Goal: Information Seeking & Learning: Learn about a topic

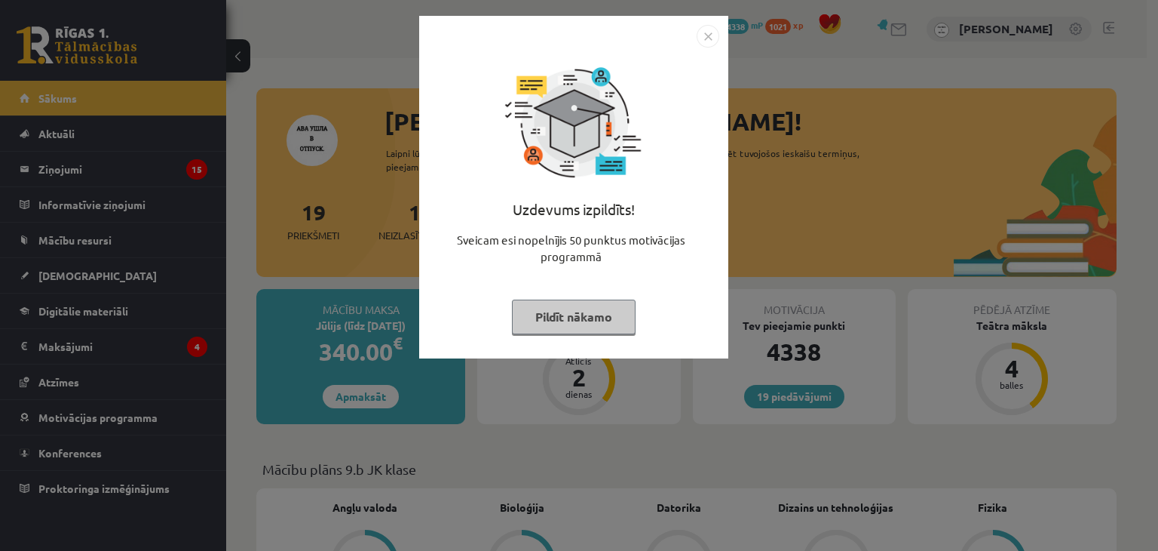
click at [548, 317] on button "Pildīt nākamo" at bounding box center [574, 316] width 124 height 35
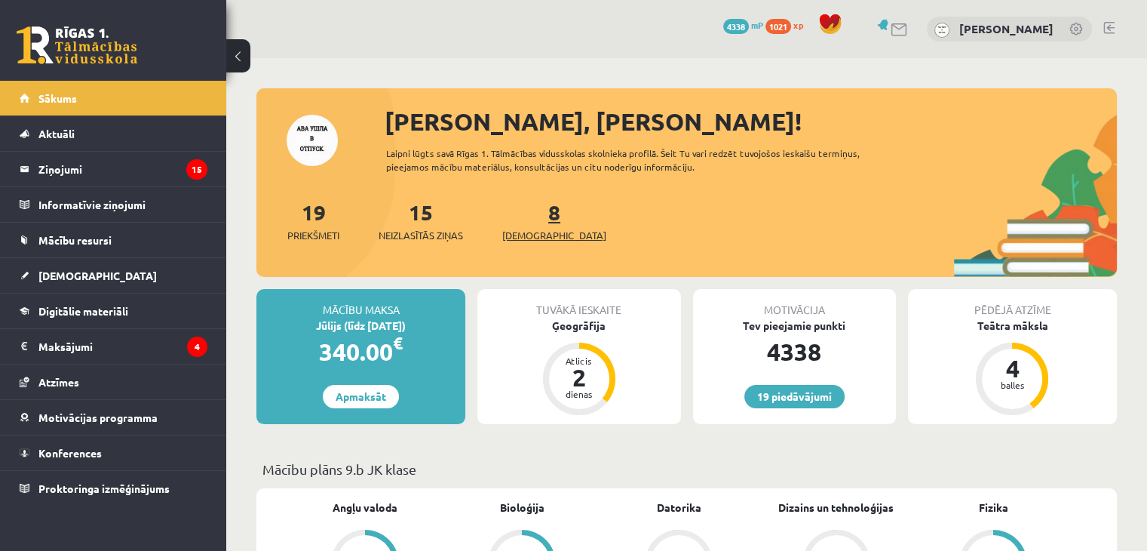
click at [525, 233] on span "[DEMOGRAPHIC_DATA]" at bounding box center [554, 235] width 104 height 15
click at [529, 235] on span "[DEMOGRAPHIC_DATA]" at bounding box center [554, 235] width 104 height 15
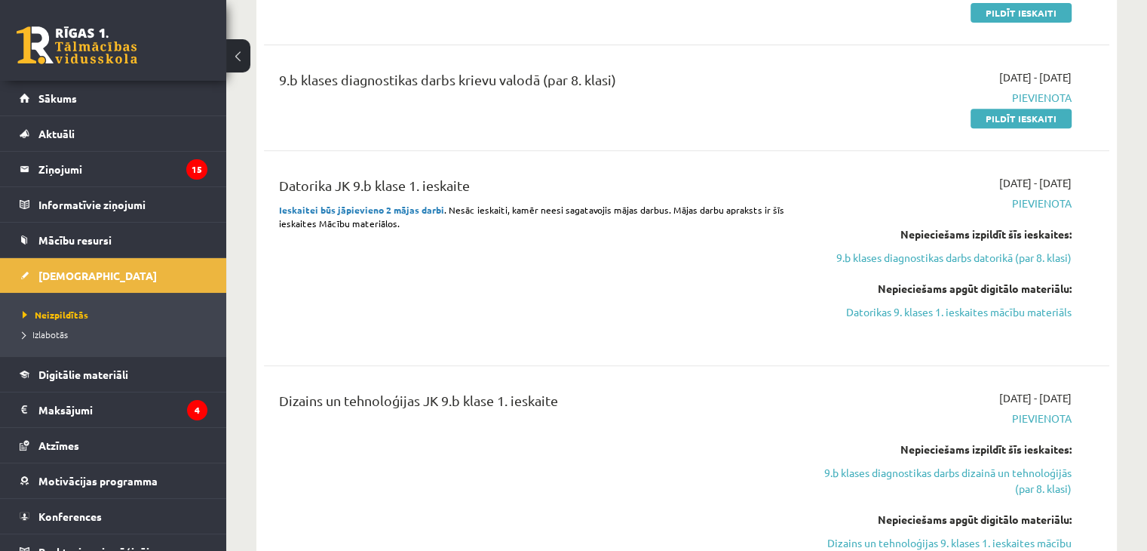
scroll to position [679, 0]
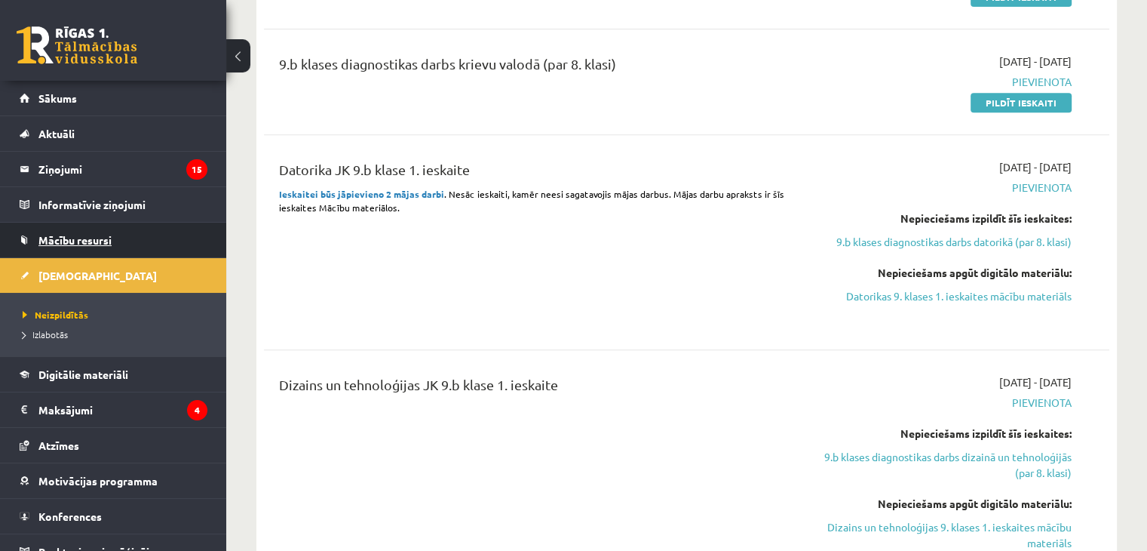
click at [79, 248] on link "Mācību resursi" at bounding box center [114, 239] width 188 height 35
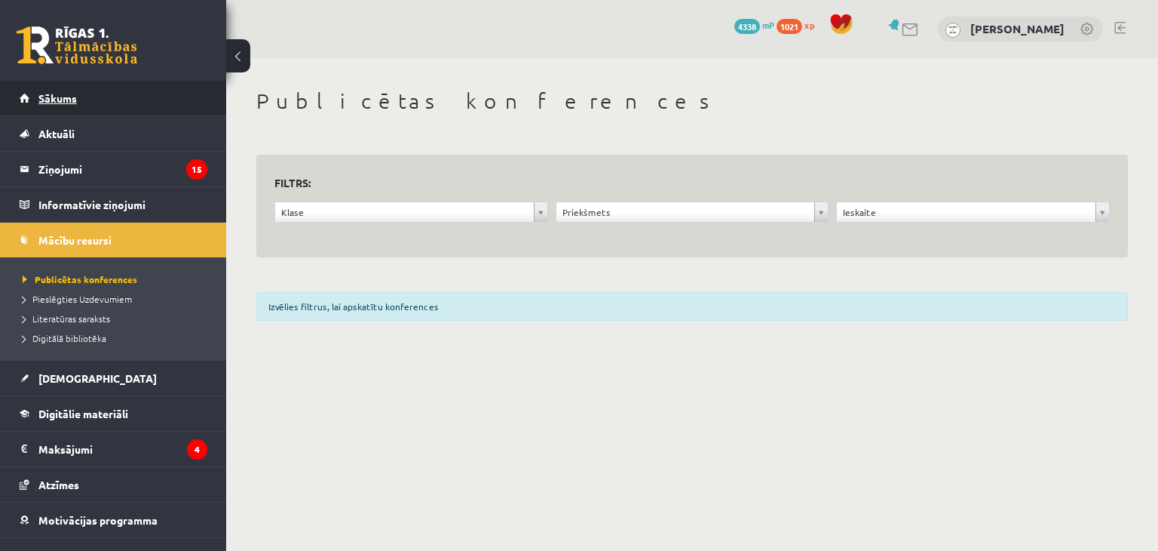
click at [80, 98] on link "Sākums" at bounding box center [114, 98] width 188 height 35
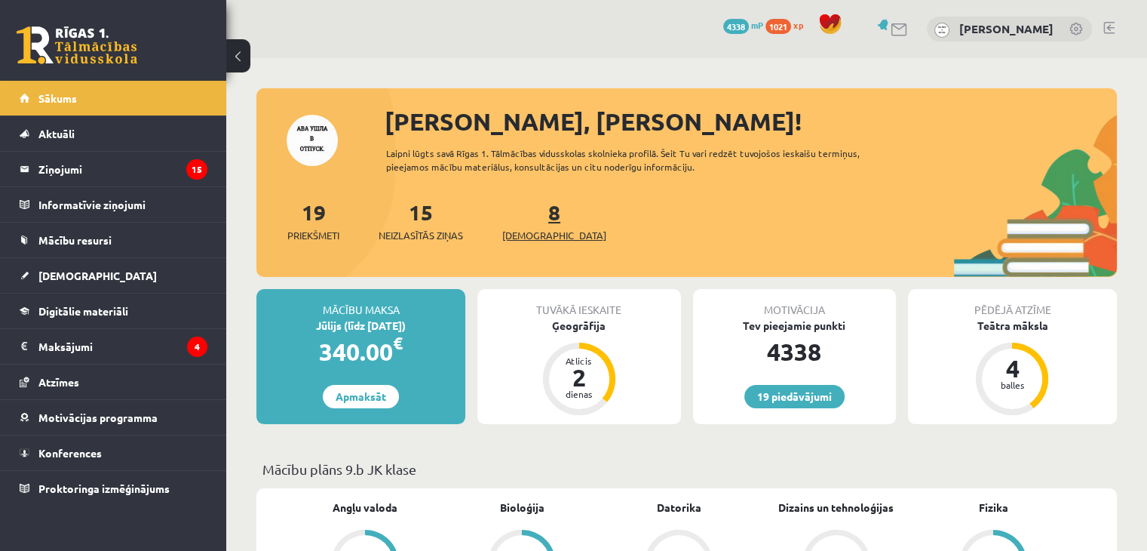
click at [529, 238] on span "[DEMOGRAPHIC_DATA]" at bounding box center [554, 235] width 104 height 15
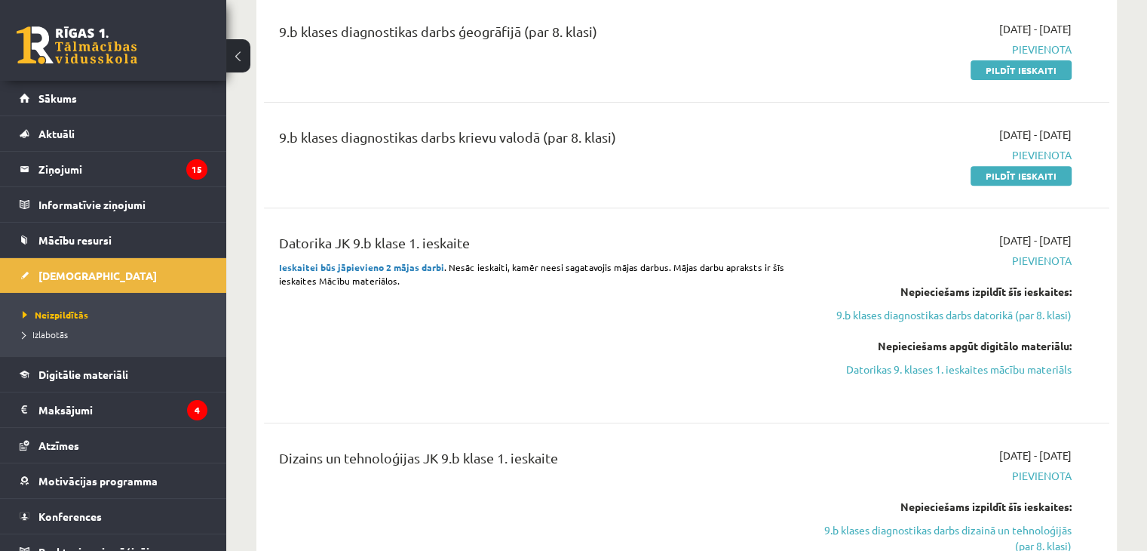
scroll to position [603, 0]
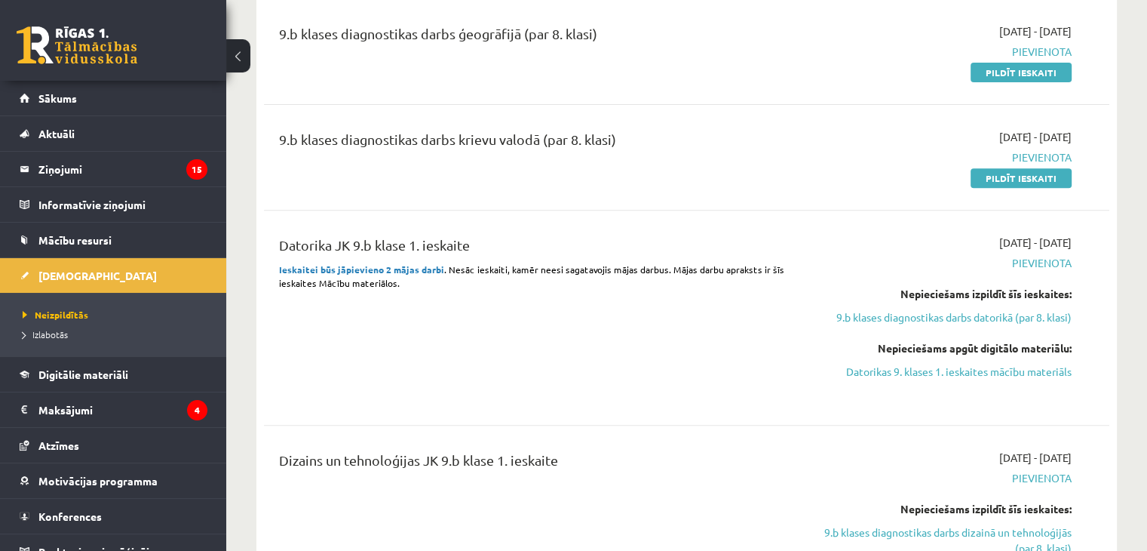
drag, startPoint x: 894, startPoint y: 1, endPoint x: 781, endPoint y: 157, distance: 193.2
click at [781, 157] on div "9.b klases diagnostikas darbs krievu valodā (par 8. klasi)" at bounding box center [540, 157] width 544 height 57
click at [720, 352] on div "Datorika JK 9.b klase 1. ieskaite Ieskaitei būs jāpievieno 2 mājas darbi . Nesā…" at bounding box center [540, 318] width 544 height 166
drag, startPoint x: 437, startPoint y: 266, endPoint x: 321, endPoint y: 268, distance: 116.1
click at [265, 265] on div "Datorika JK 9.b klase 1. ieskaite Ieskaitei būs jāpievieno 2 mājas darbi . Nesā…" at bounding box center [686, 317] width 845 height 196
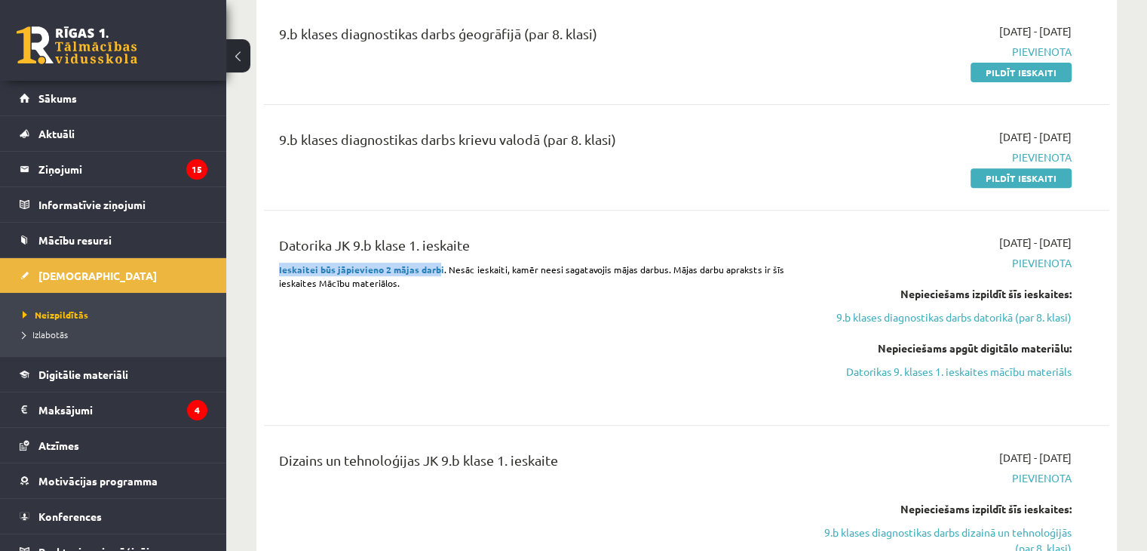
click at [359, 272] on p "Ieskaitei būs jāpievieno 2 mājas darbi . Nesāc ieskaiti, kamēr neesi sagatavoji…" at bounding box center [539, 275] width 521 height 27
drag, startPoint x: 974, startPoint y: 373, endPoint x: 634, endPoint y: 82, distance: 447.2
click at [974, 373] on link "Datorikas 9. klases 1. ieskaites mācību materiāls" at bounding box center [947, 372] width 249 height 16
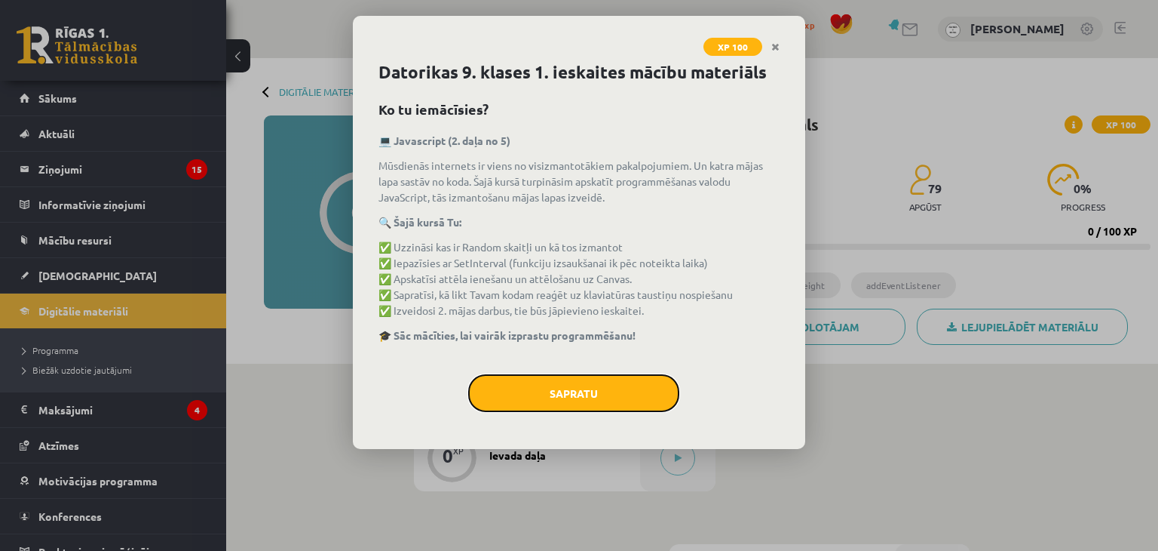
drag, startPoint x: 576, startPoint y: 391, endPoint x: 584, endPoint y: 388, distance: 8.1
click at [576, 390] on button "Sapratu" at bounding box center [573, 393] width 211 height 38
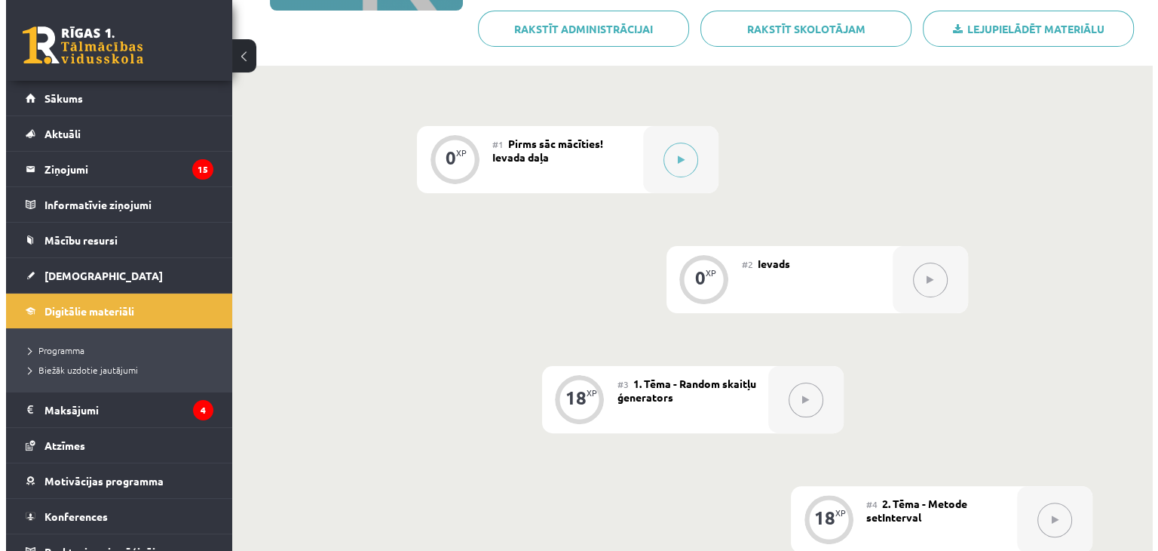
scroll to position [303, 0]
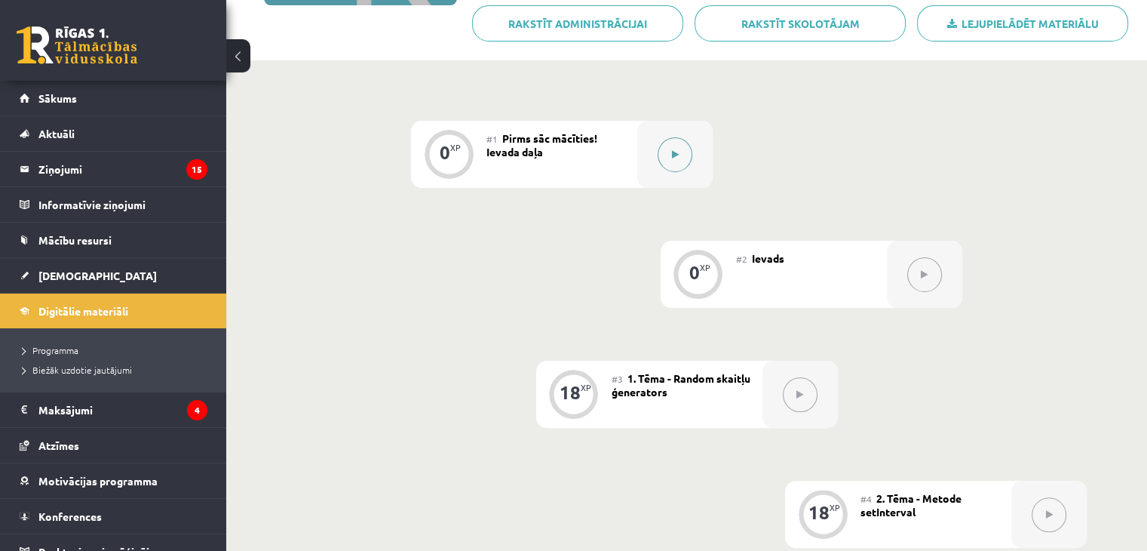
click at [667, 152] on button at bounding box center [675, 154] width 35 height 35
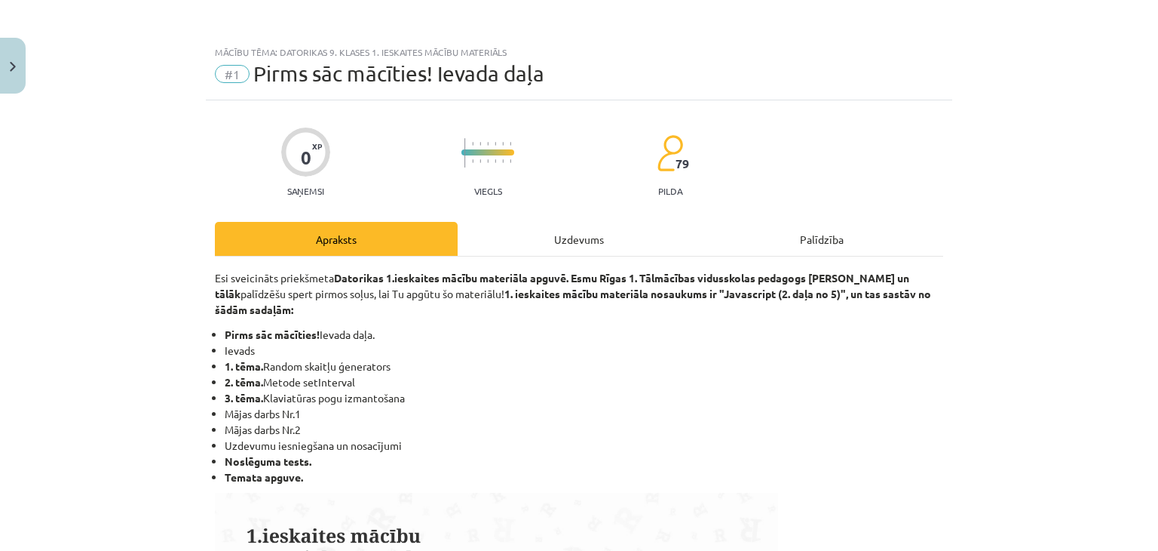
click at [531, 238] on div "Uzdevums" at bounding box center [579, 239] width 243 height 34
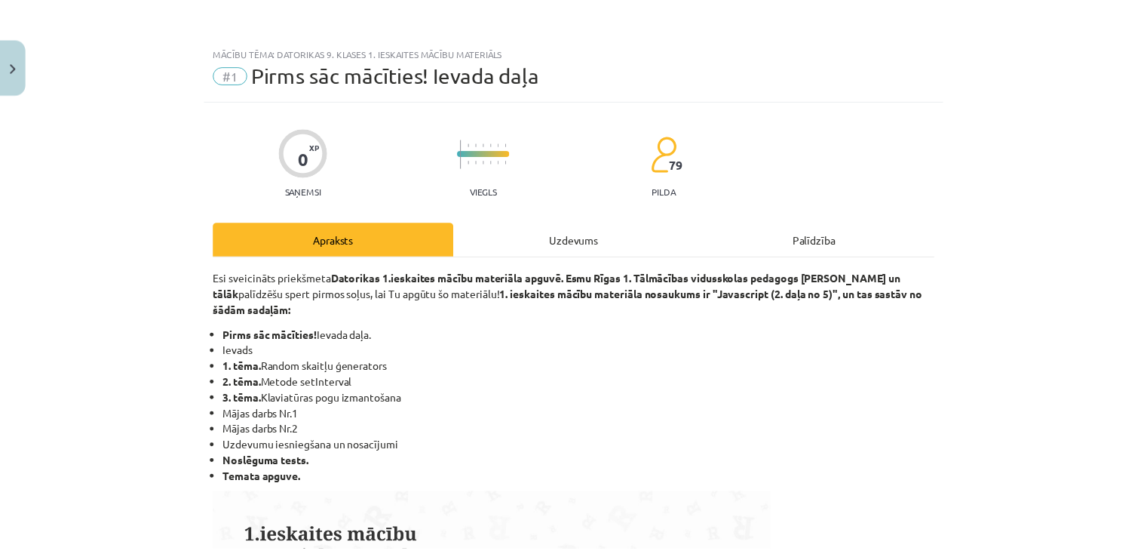
scroll to position [22, 0]
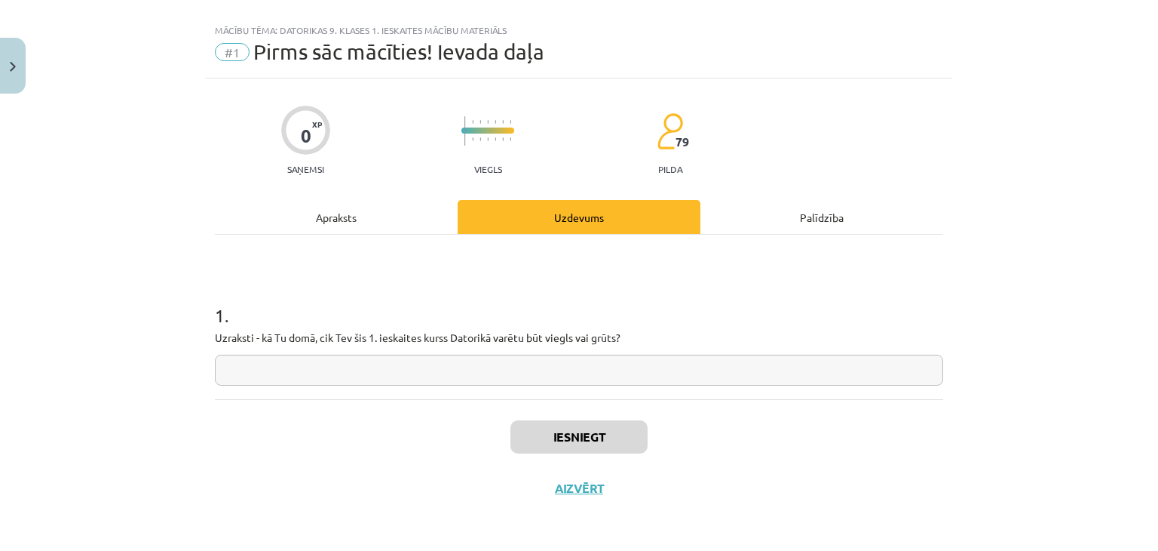
click at [287, 357] on input "text" at bounding box center [579, 369] width 729 height 31
drag, startPoint x: 6, startPoint y: 76, endPoint x: 14, endPoint y: 65, distance: 13.6
click at [8, 75] on button "Close" at bounding box center [13, 66] width 26 height 56
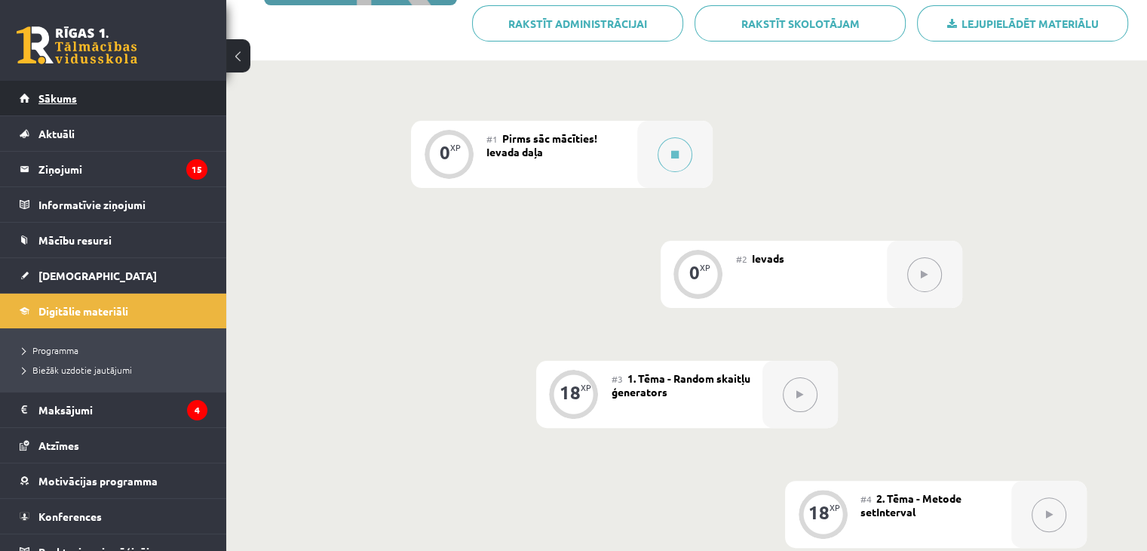
click at [87, 93] on link "Sākums" at bounding box center [114, 98] width 188 height 35
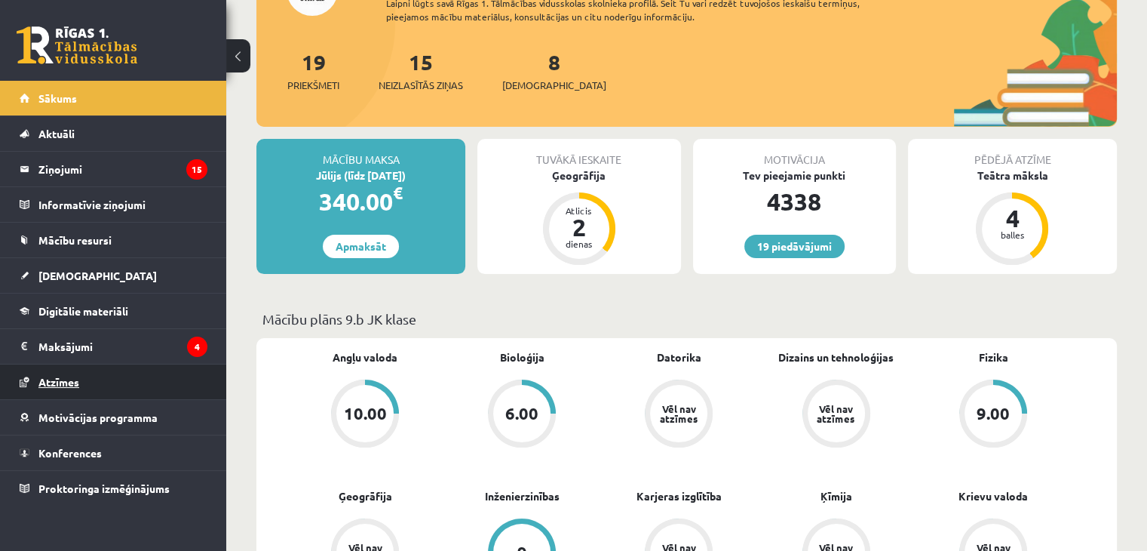
scroll to position [151, 0]
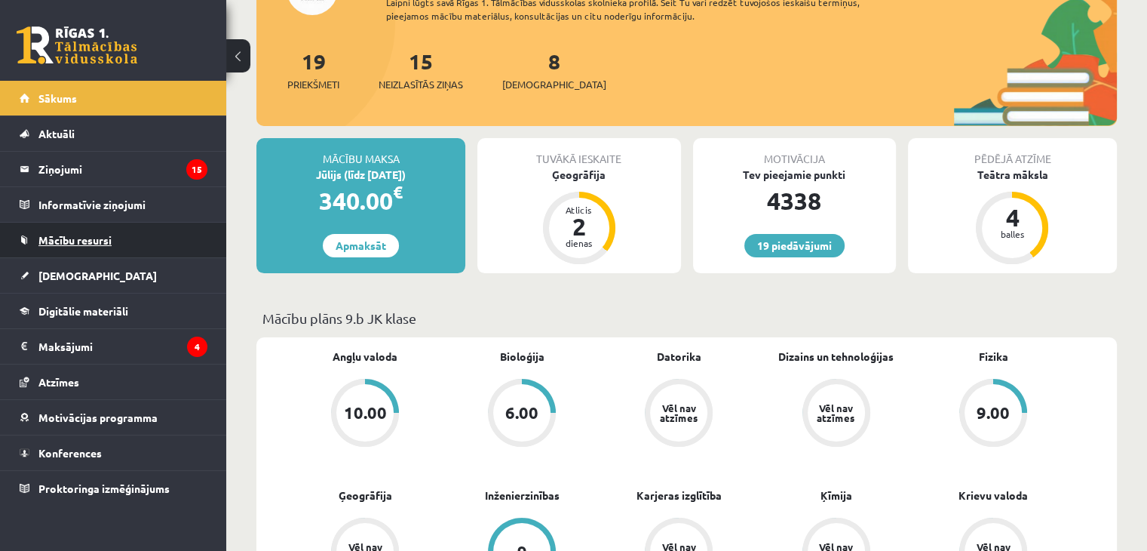
click at [103, 238] on span "Mācību resursi" at bounding box center [74, 240] width 73 height 14
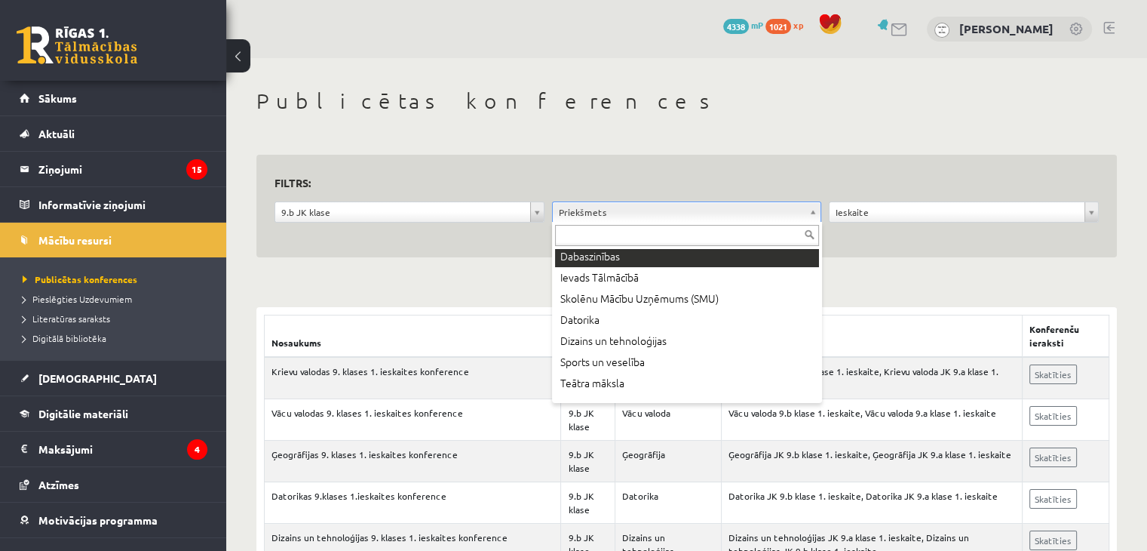
scroll to position [302, 0]
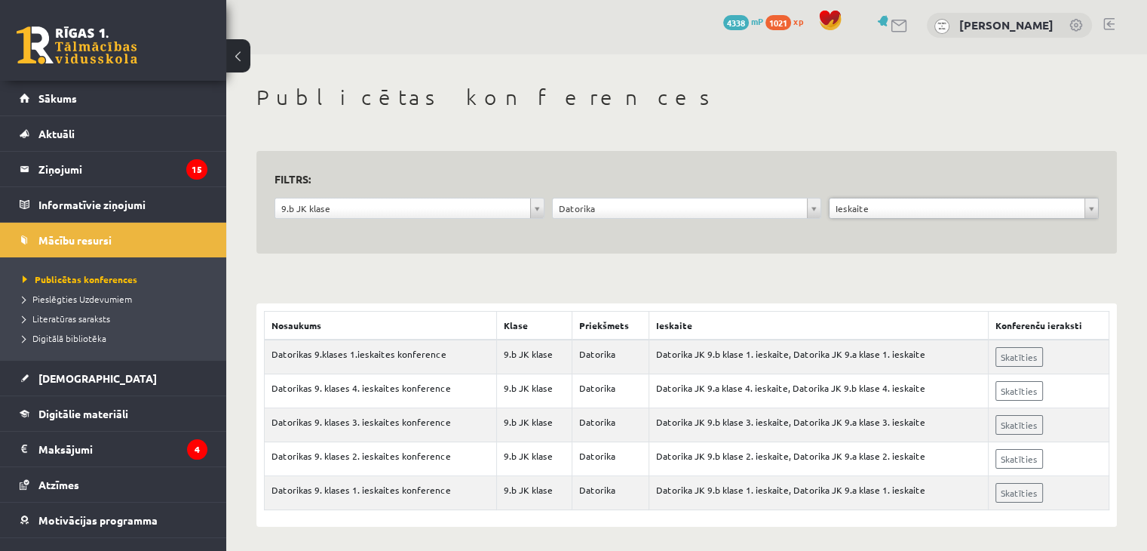
scroll to position [7, 0]
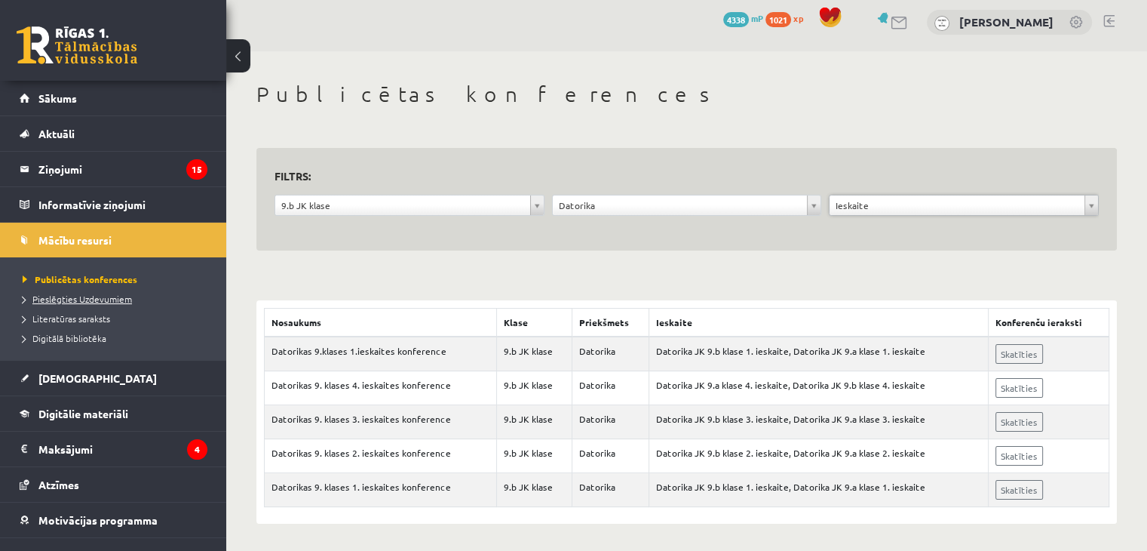
click at [79, 299] on span "Pieslēgties Uzdevumiem" at bounding box center [77, 299] width 109 height 12
click at [78, 334] on span "Digitālā bibliotēka" at bounding box center [65, 338] width 84 height 12
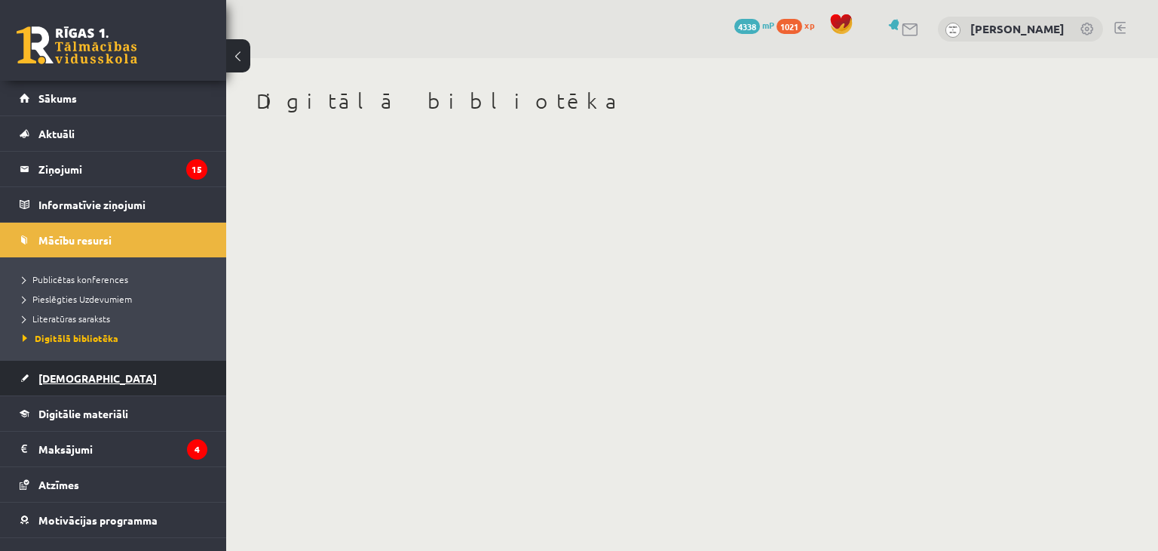
click at [64, 377] on span "[DEMOGRAPHIC_DATA]" at bounding box center [97, 378] width 118 height 14
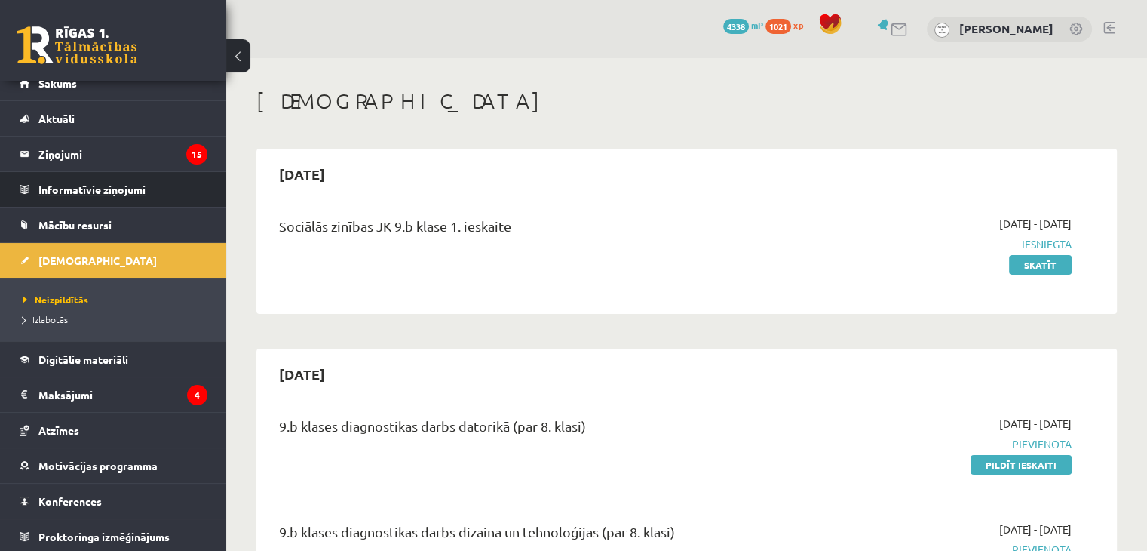
scroll to position [17, 0]
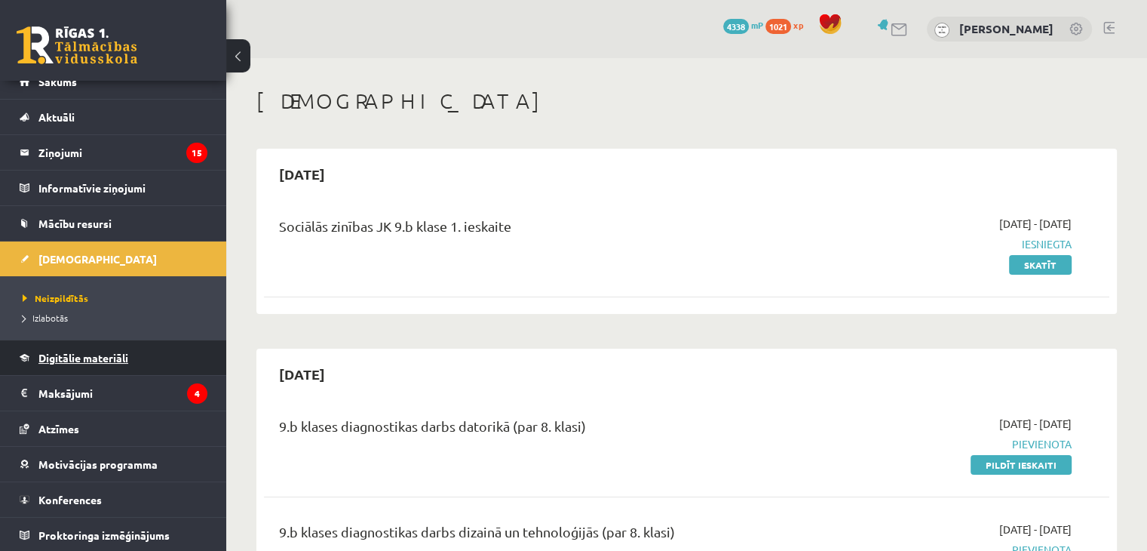
click at [97, 366] on link "Digitālie materiāli" at bounding box center [114, 357] width 188 height 35
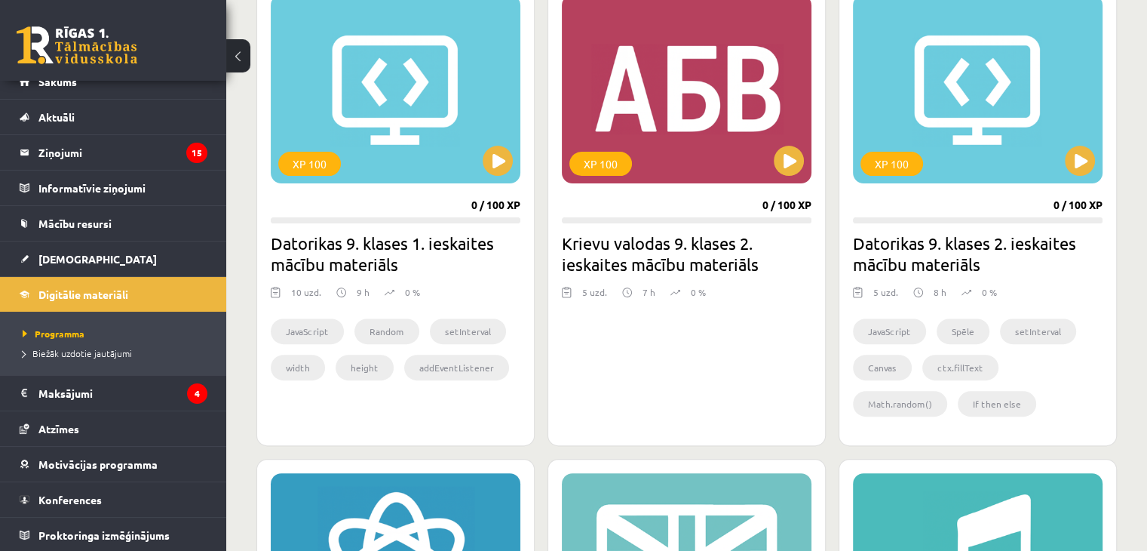
scroll to position [452, 0]
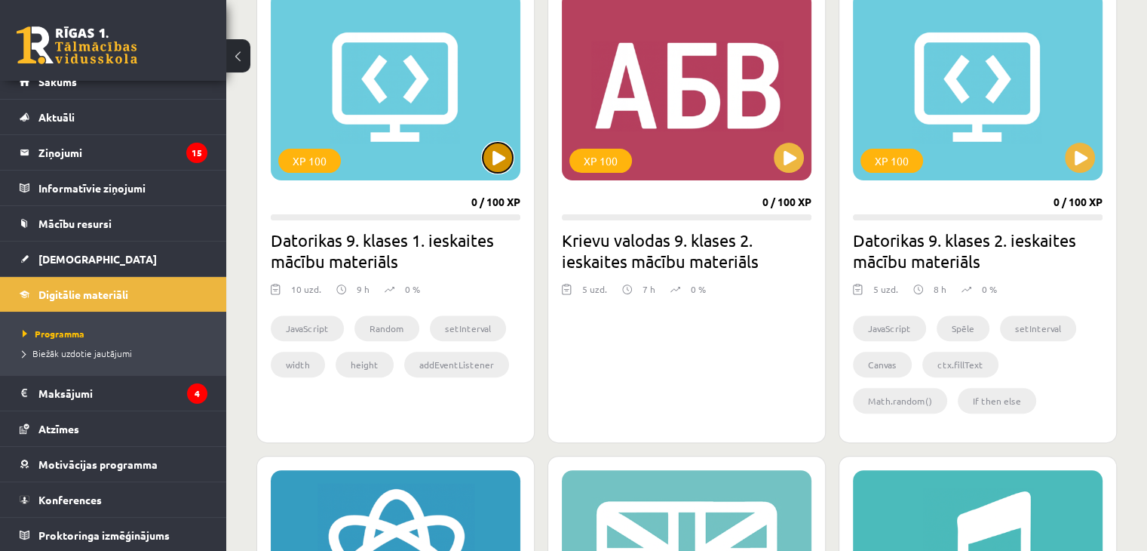
click at [492, 152] on button at bounding box center [498, 158] width 30 height 30
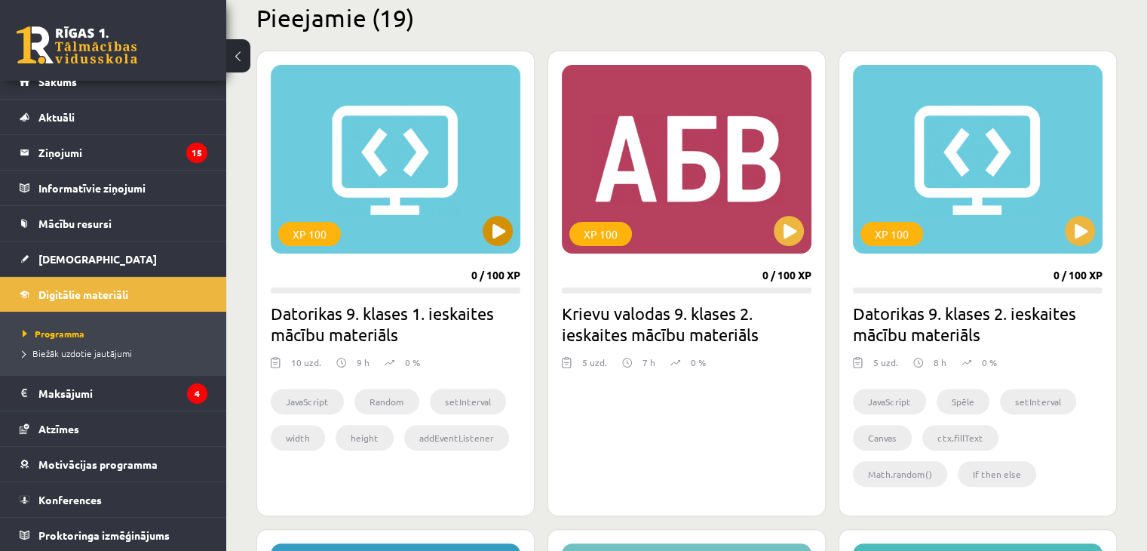
scroll to position [377, 0]
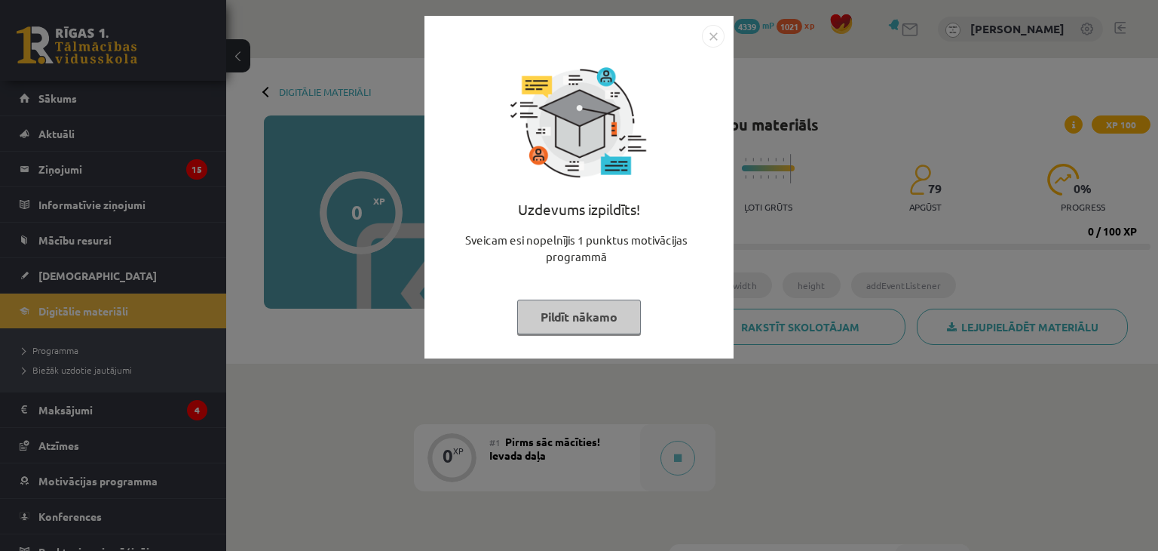
click at [574, 319] on button "Pildīt nākamo" at bounding box center [579, 316] width 124 height 35
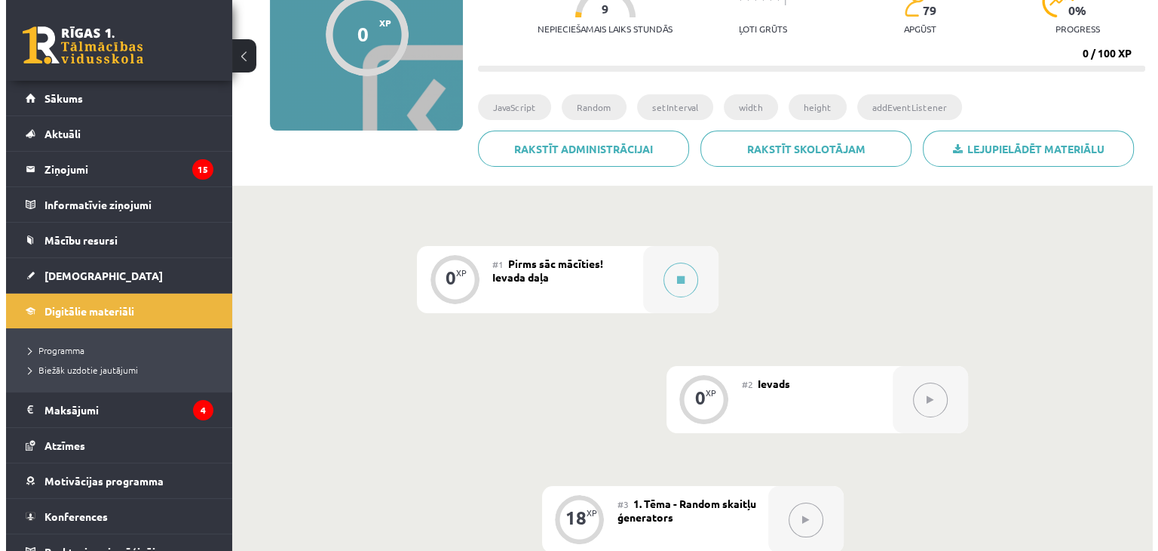
scroll to position [226, 0]
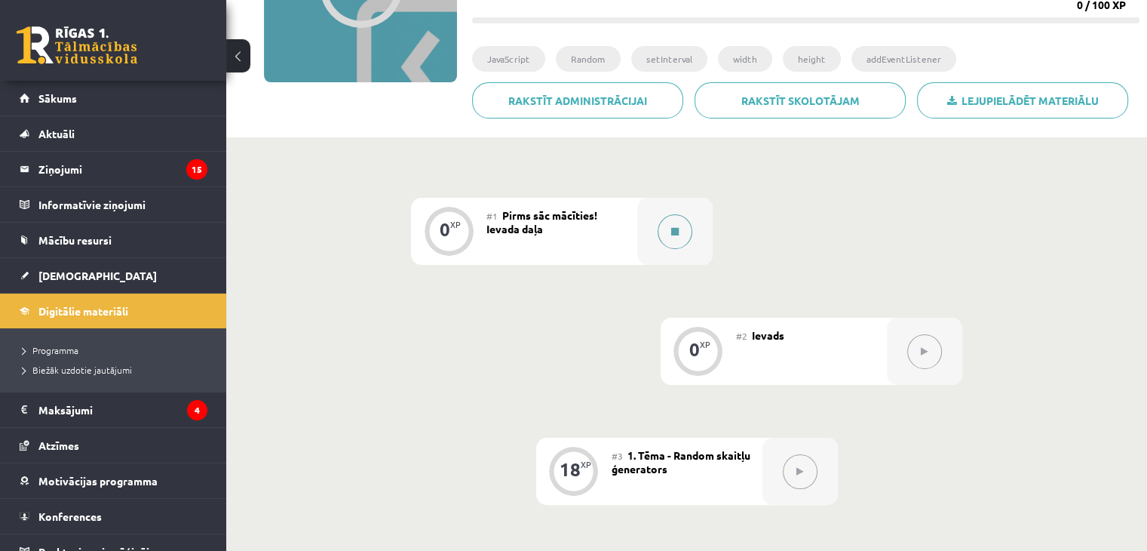
click at [686, 230] on button at bounding box center [675, 231] width 35 height 35
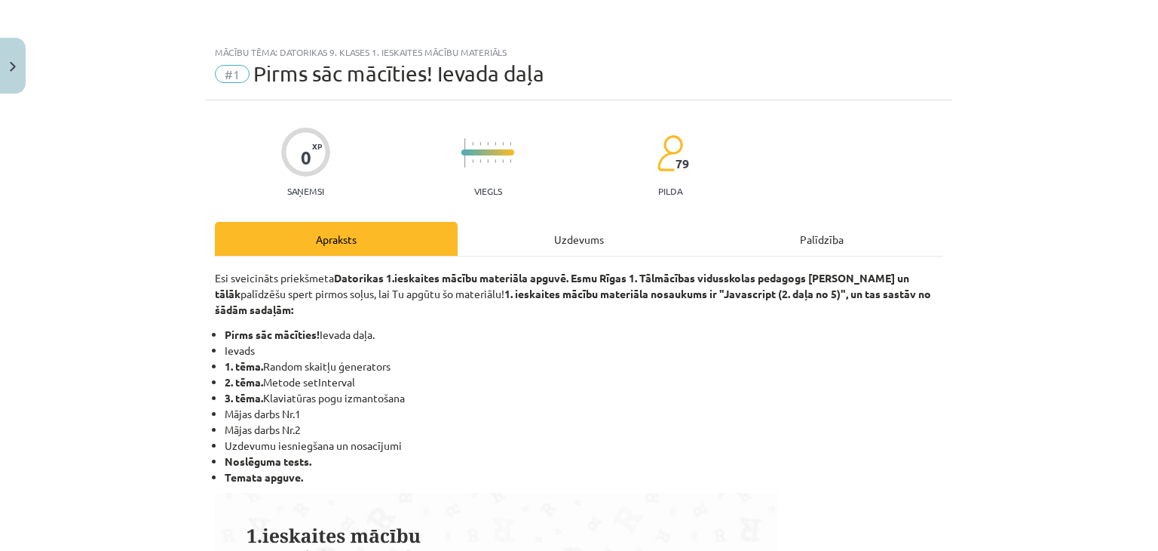
click at [579, 242] on div "Uzdevums" at bounding box center [579, 239] width 243 height 34
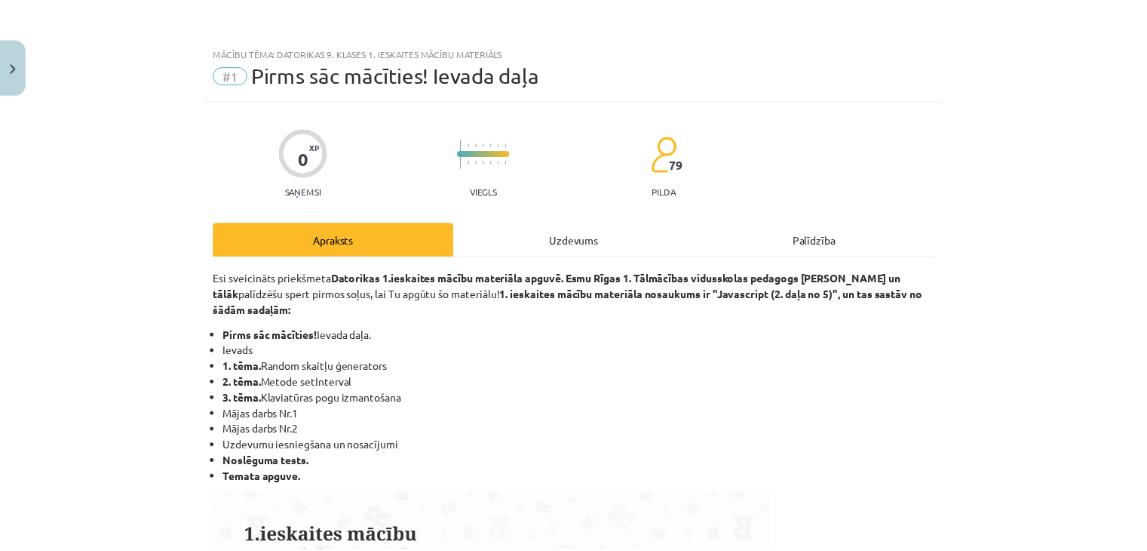
scroll to position [22, 0]
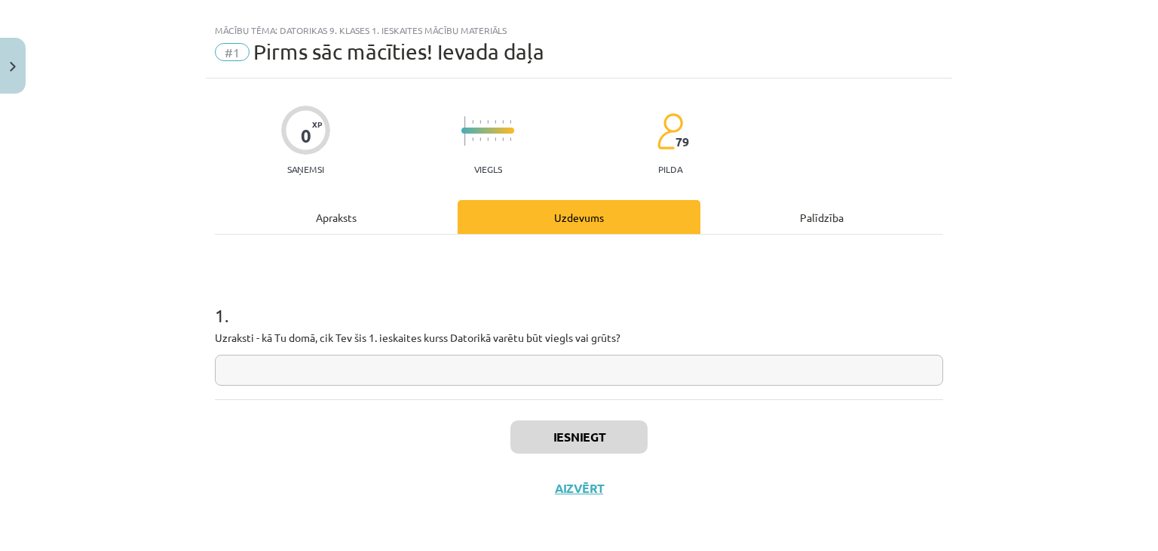
click at [262, 377] on input "text" at bounding box center [579, 369] width 729 height 31
type input "*"
click at [554, 443] on button "Iesniegt" at bounding box center [579, 436] width 137 height 33
click at [8, 59] on button "Close" at bounding box center [13, 66] width 26 height 56
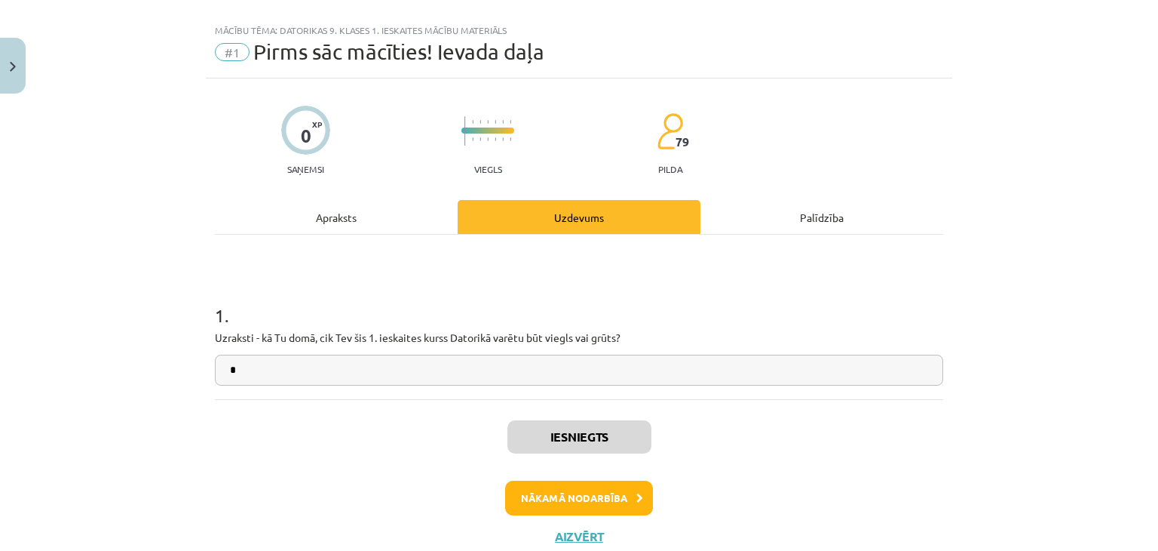
click at [57, 104] on div "Mācību tēma: Datorikas 9. klases 1. ieskaites mācību materiāls #1 Pirms sāc māc…" at bounding box center [579, 275] width 1158 height 551
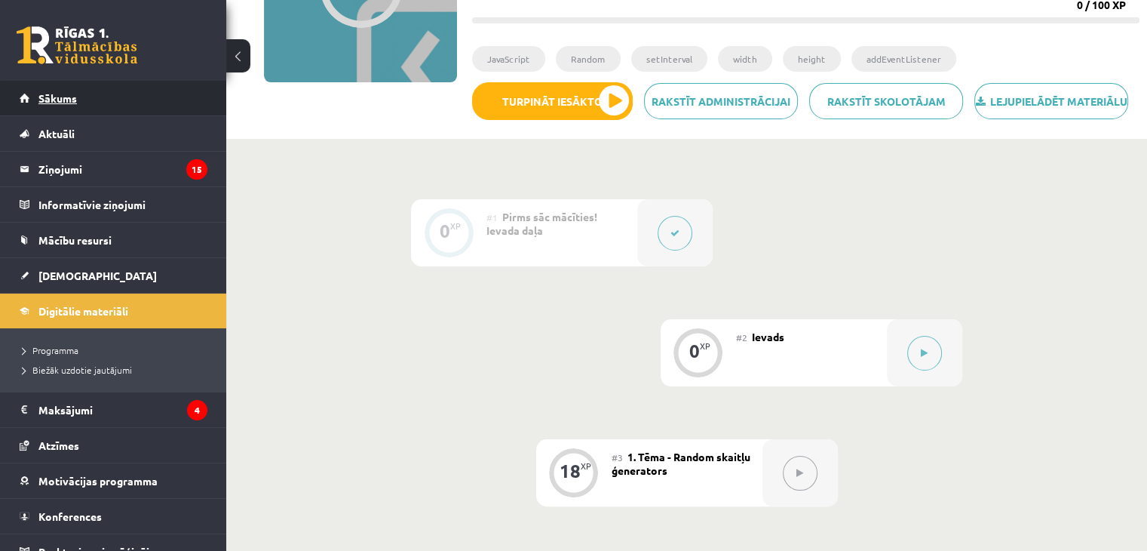
click at [66, 99] on span "Sākums" at bounding box center [57, 98] width 38 height 14
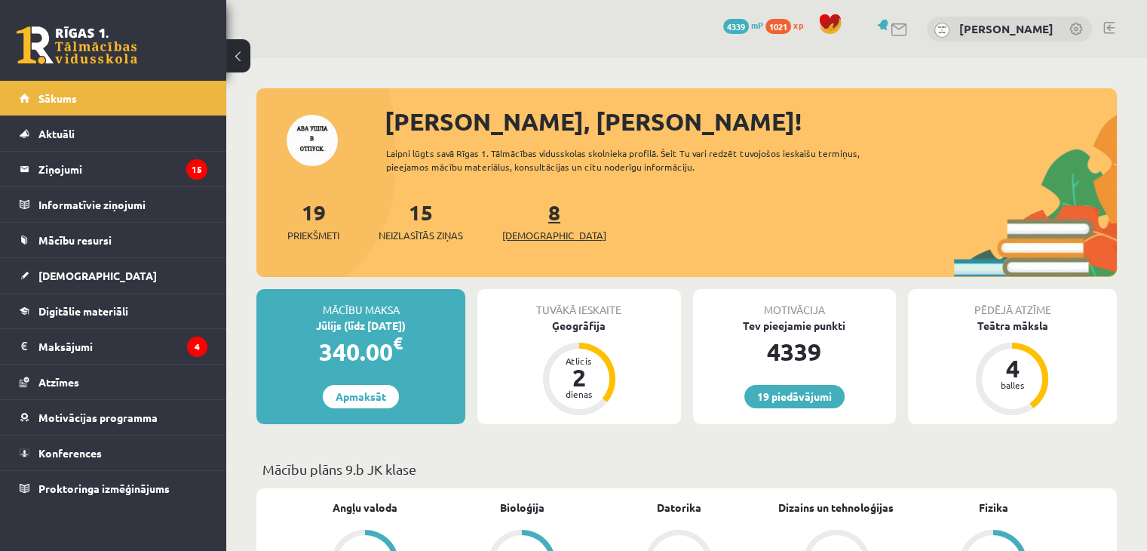
click at [517, 233] on span "[DEMOGRAPHIC_DATA]" at bounding box center [554, 235] width 104 height 15
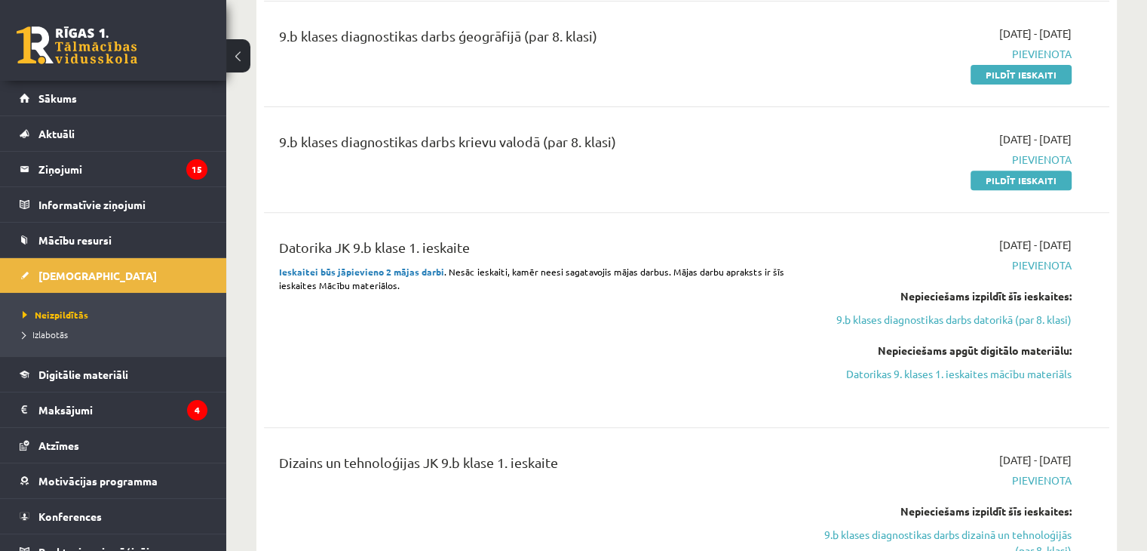
scroll to position [603, 0]
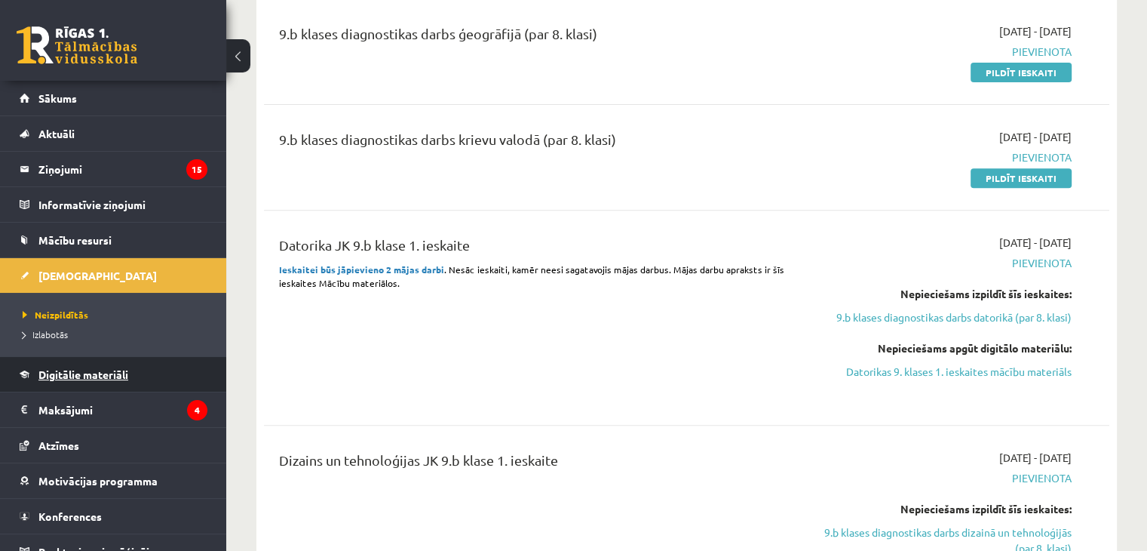
click at [100, 372] on span "Digitālie materiāli" at bounding box center [83, 374] width 90 height 14
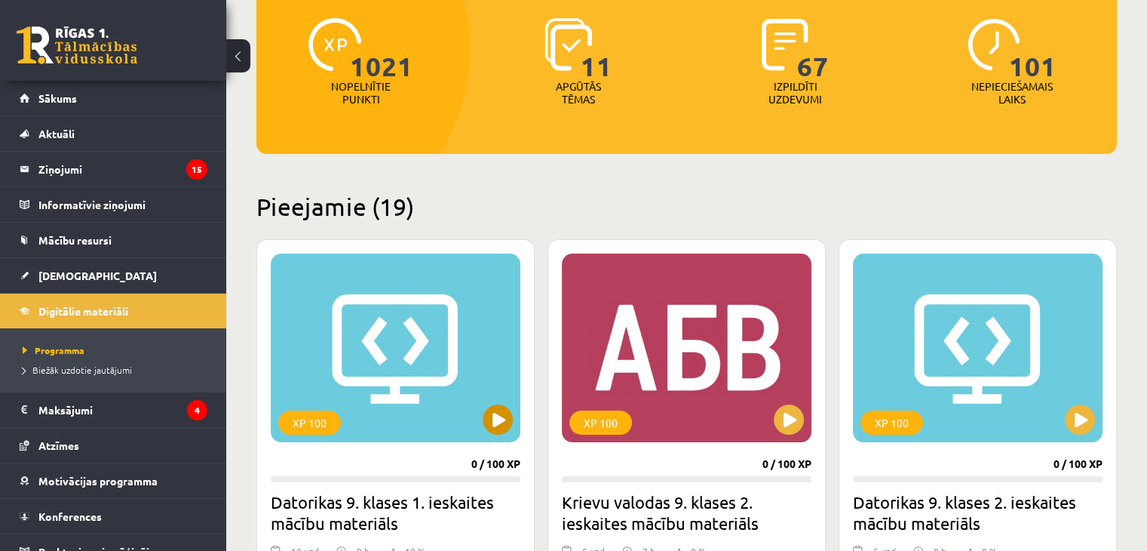
scroll to position [302, 0]
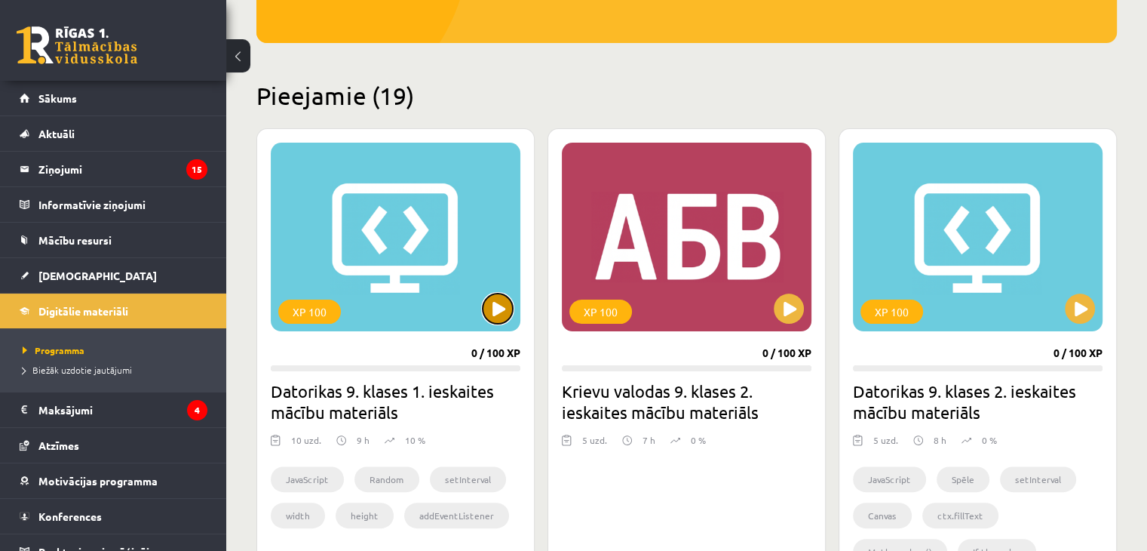
click at [492, 311] on button at bounding box center [498, 308] width 30 height 30
click at [456, 278] on div "XP 100" at bounding box center [396, 237] width 250 height 189
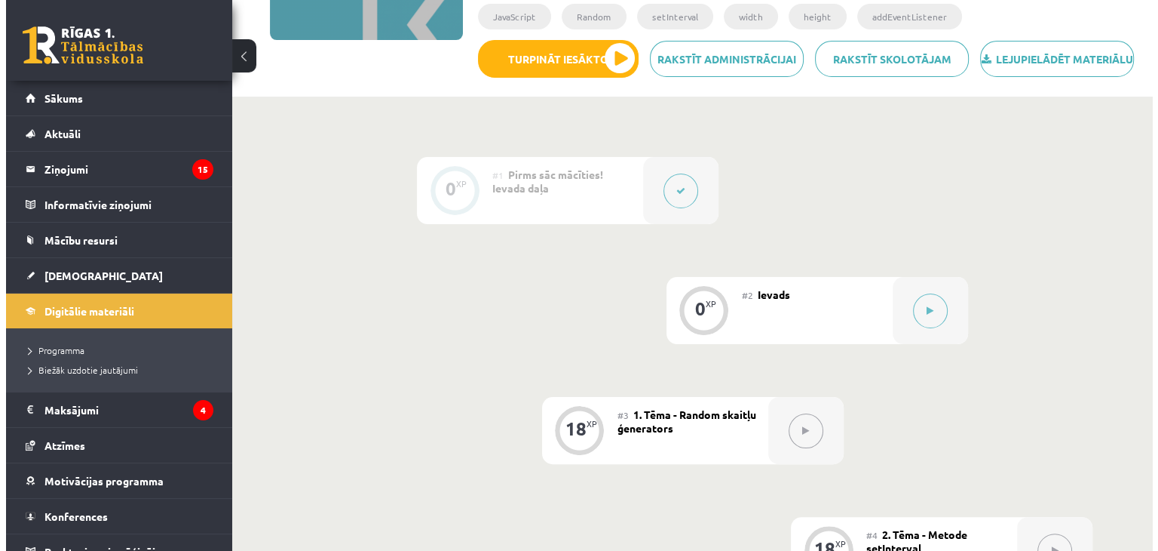
scroll to position [302, 0]
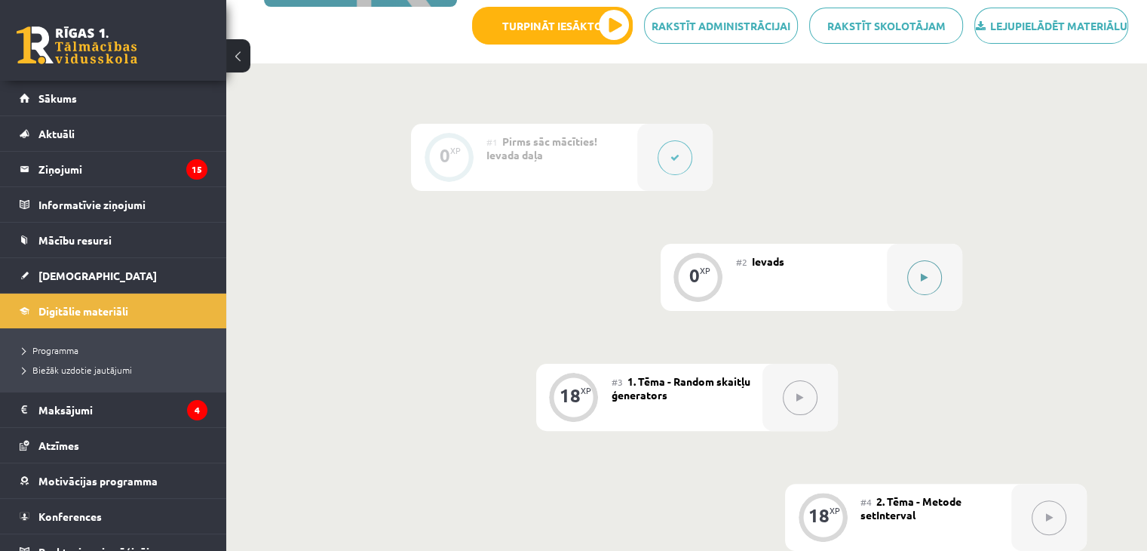
click at [916, 295] on button at bounding box center [924, 277] width 35 height 35
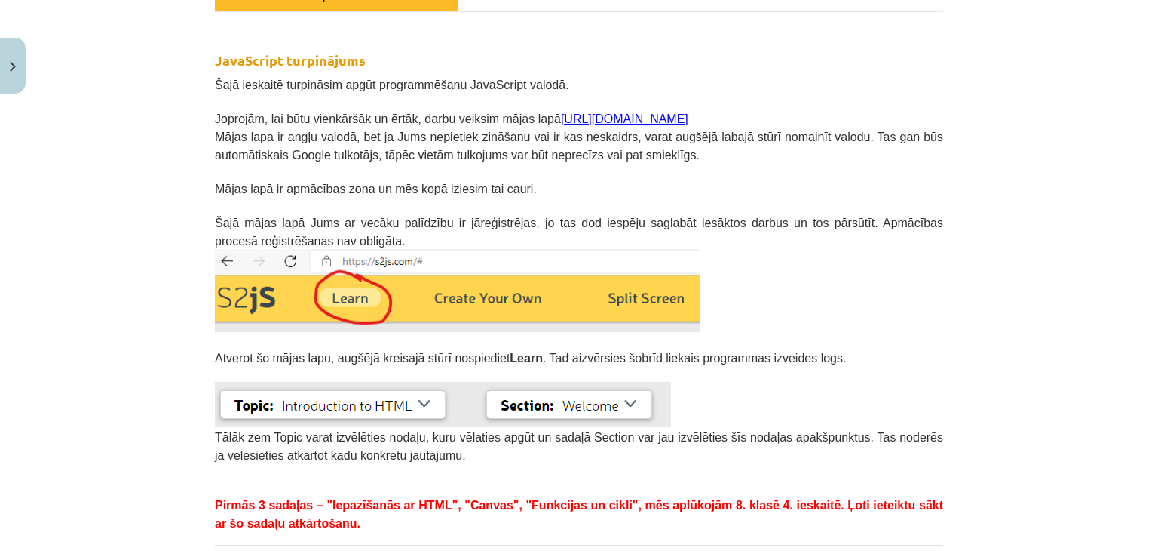
scroll to position [239, 0]
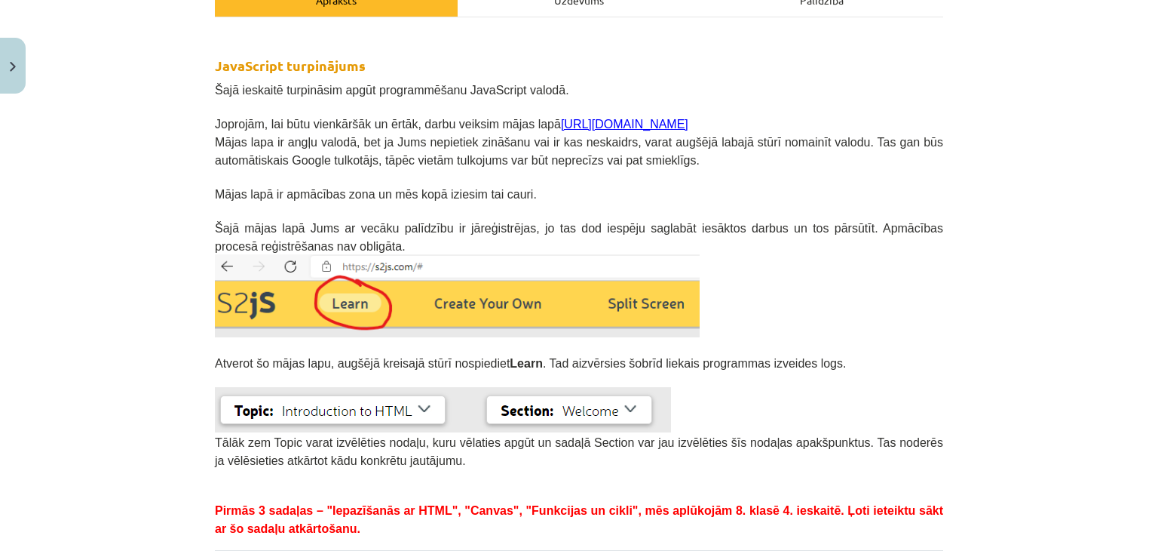
click at [564, 123] on link "[URL][DOMAIN_NAME]" at bounding box center [624, 124] width 127 height 13
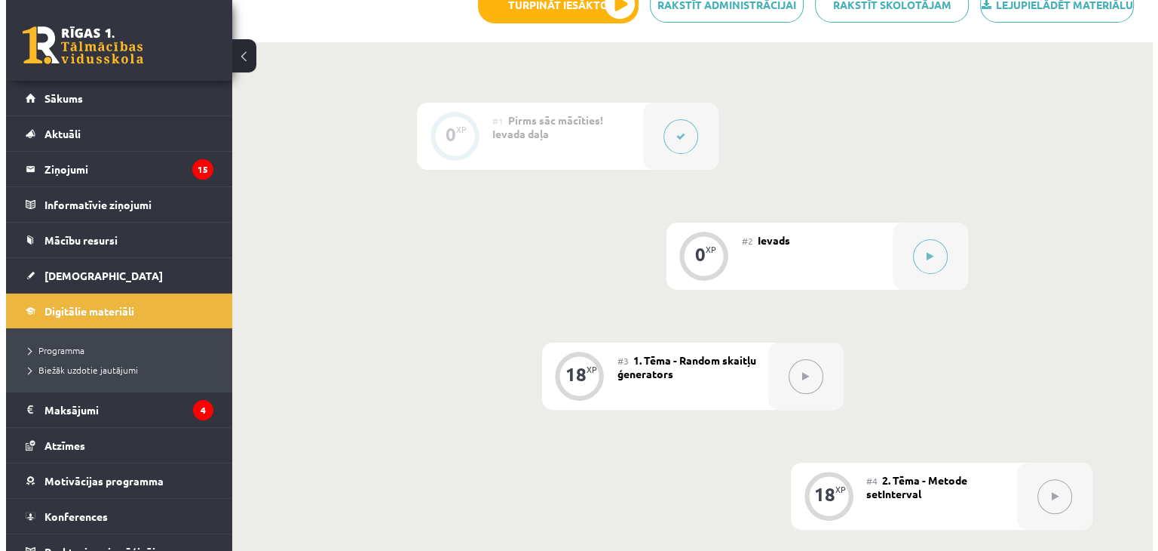
scroll to position [302, 0]
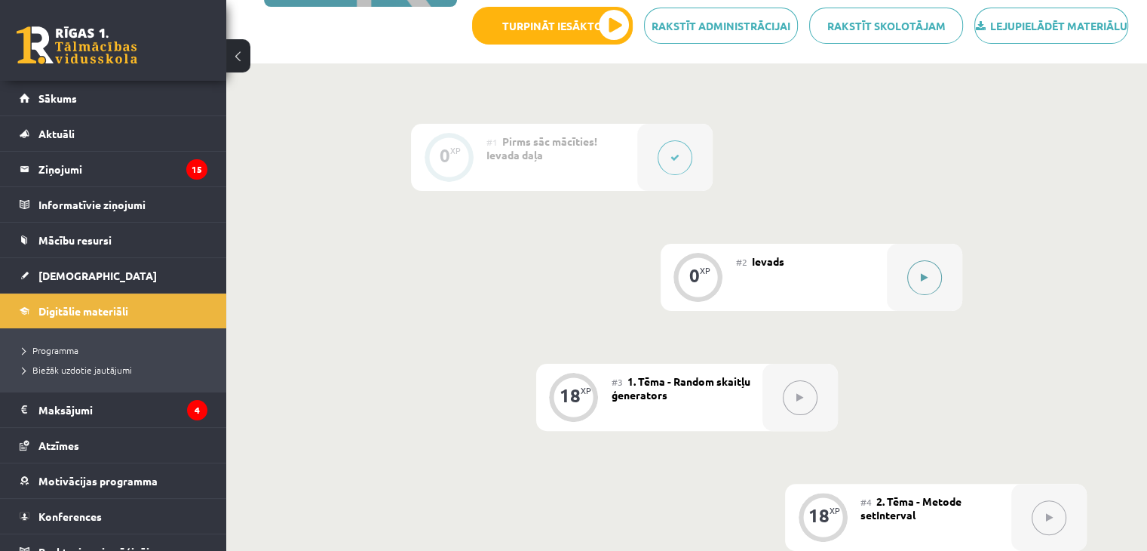
click at [926, 282] on icon at bounding box center [924, 277] width 7 height 9
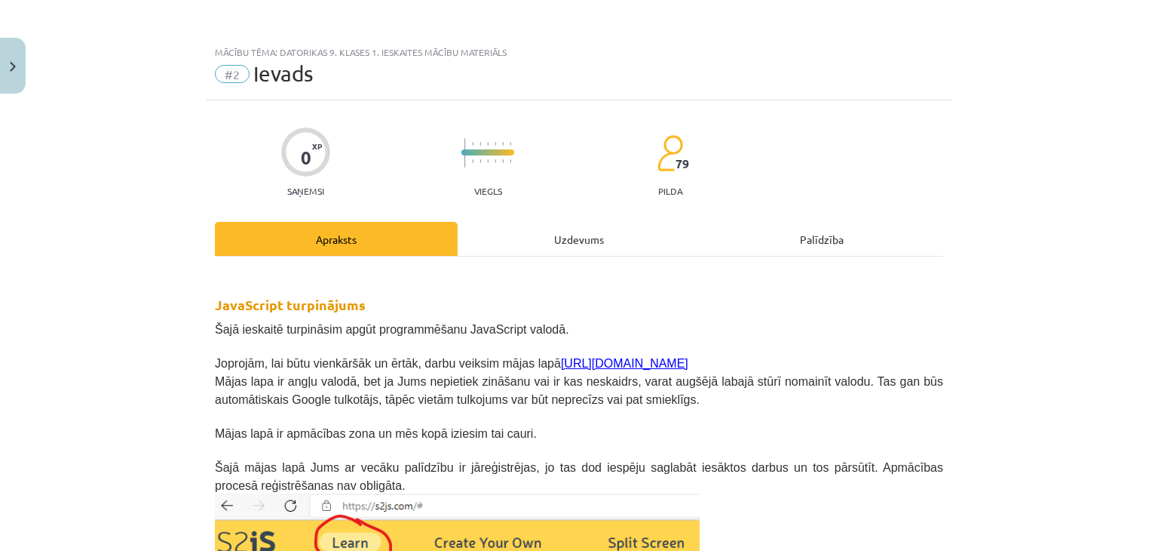
click at [583, 238] on div "Uzdevums" at bounding box center [579, 239] width 243 height 34
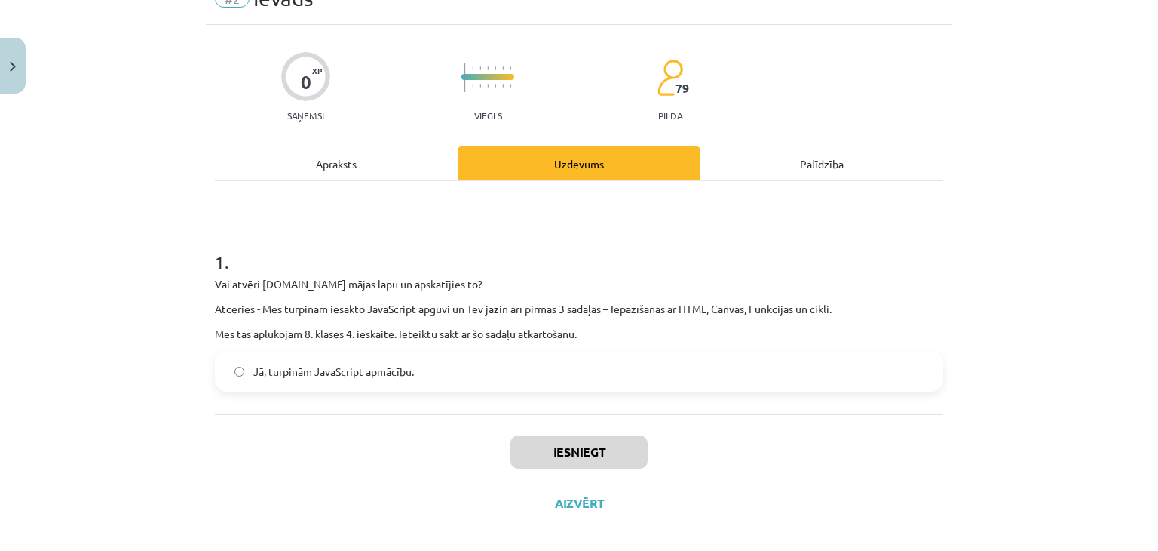
scroll to position [90, 0]
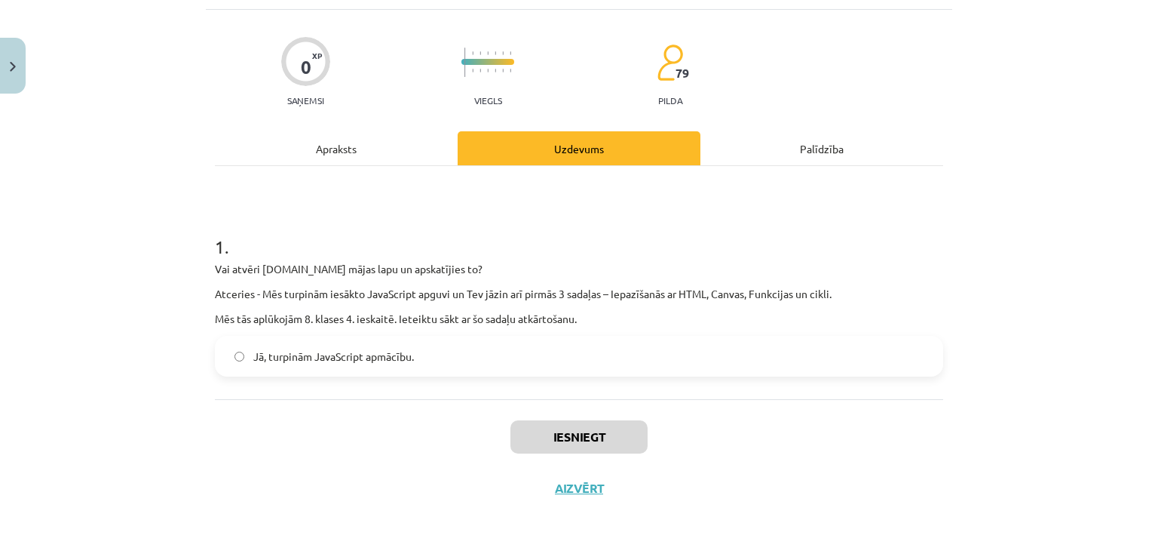
click at [296, 364] on label "Jā, turpinām JavaScript apmācību." at bounding box center [578, 356] width 725 height 38
click at [425, 354] on label "Jā, turpinām JavaScript apmācību." at bounding box center [578, 356] width 725 height 38
drag, startPoint x: 431, startPoint y: 360, endPoint x: 462, endPoint y: 375, distance: 33.7
click at [434, 364] on label "Jā, turpinām JavaScript apmācību." at bounding box center [578, 356] width 725 height 38
click at [552, 440] on button "Iesniegt" at bounding box center [579, 436] width 137 height 33
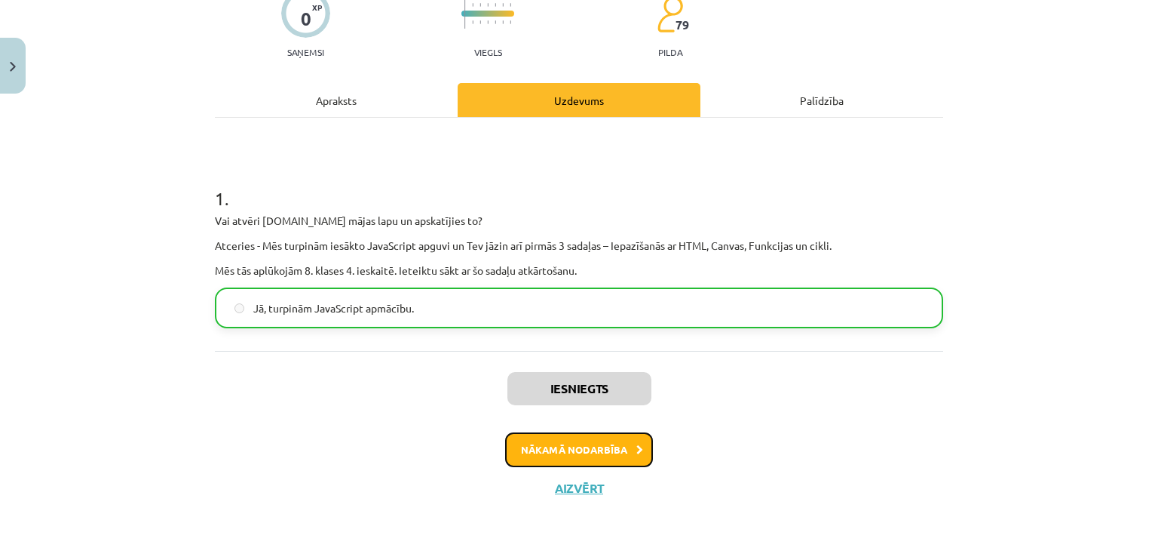
click at [573, 447] on button "Nākamā nodarbība" at bounding box center [579, 449] width 148 height 35
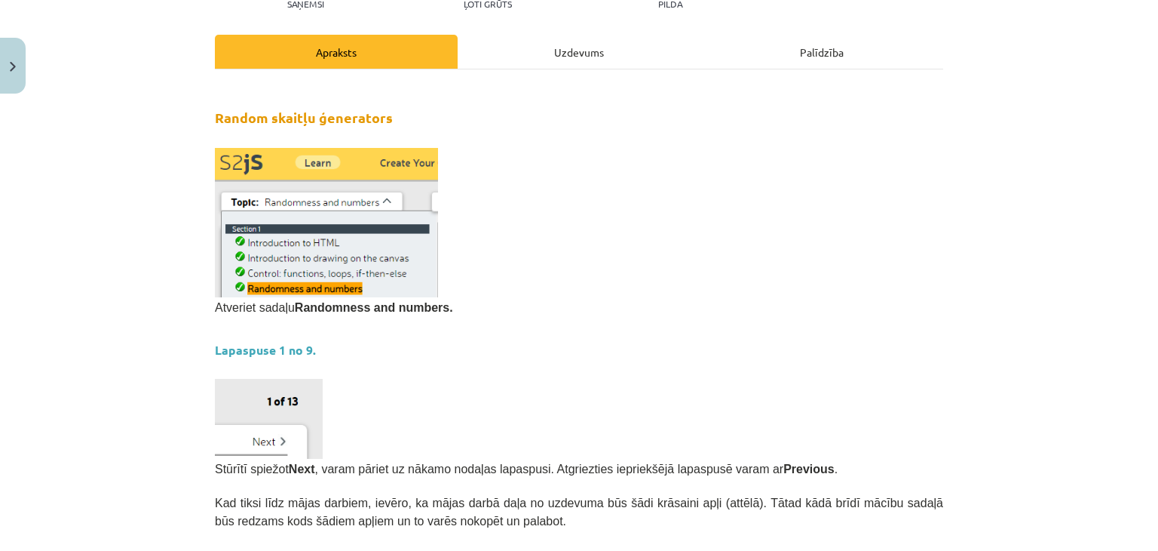
scroll to position [189, 0]
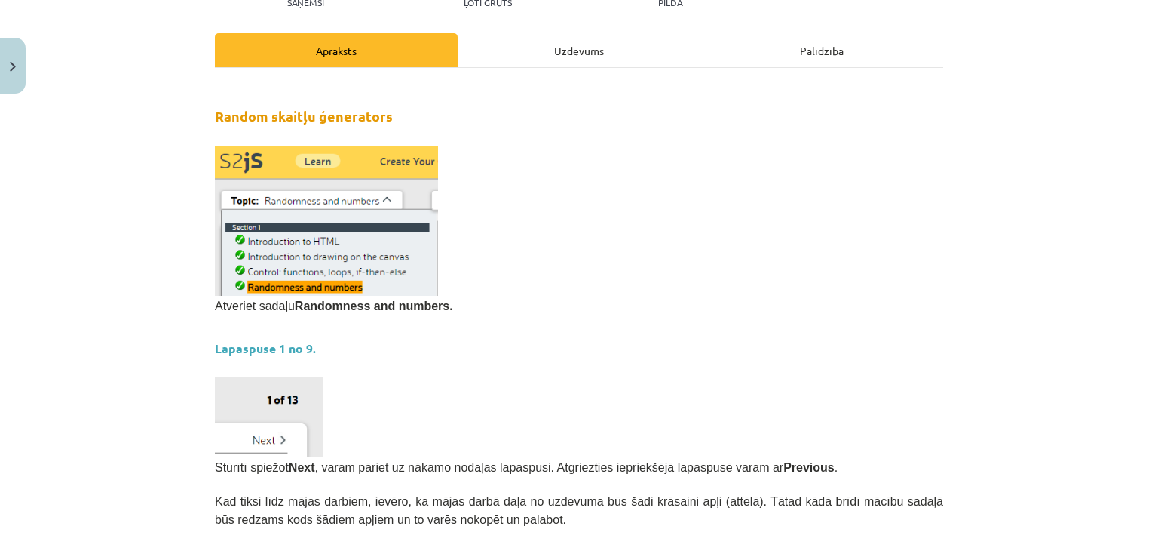
click at [575, 51] on div "Uzdevums" at bounding box center [579, 50] width 243 height 34
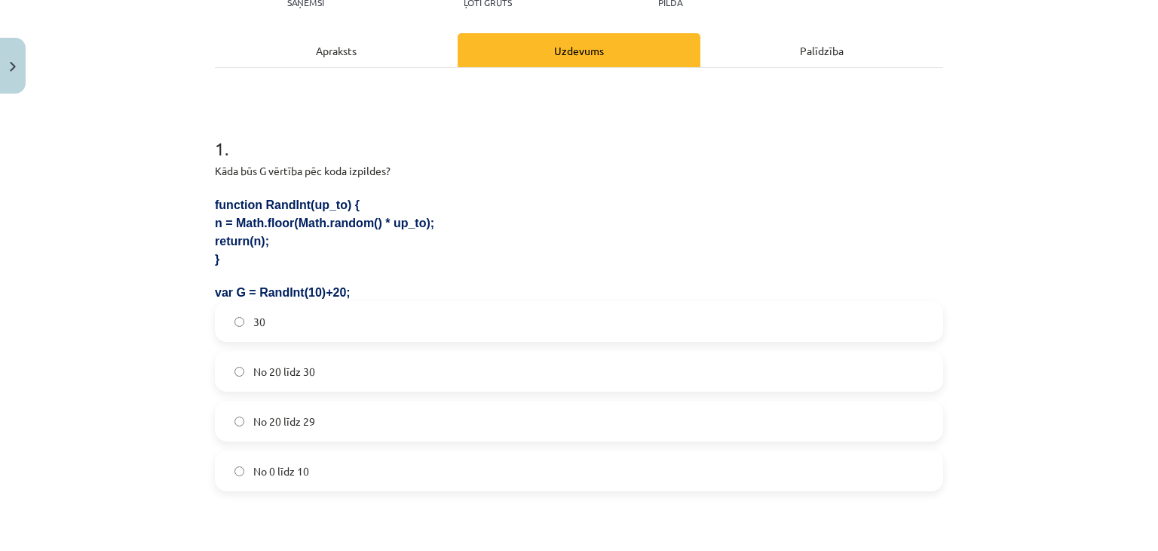
click at [292, 50] on div "Apraksts" at bounding box center [336, 50] width 243 height 34
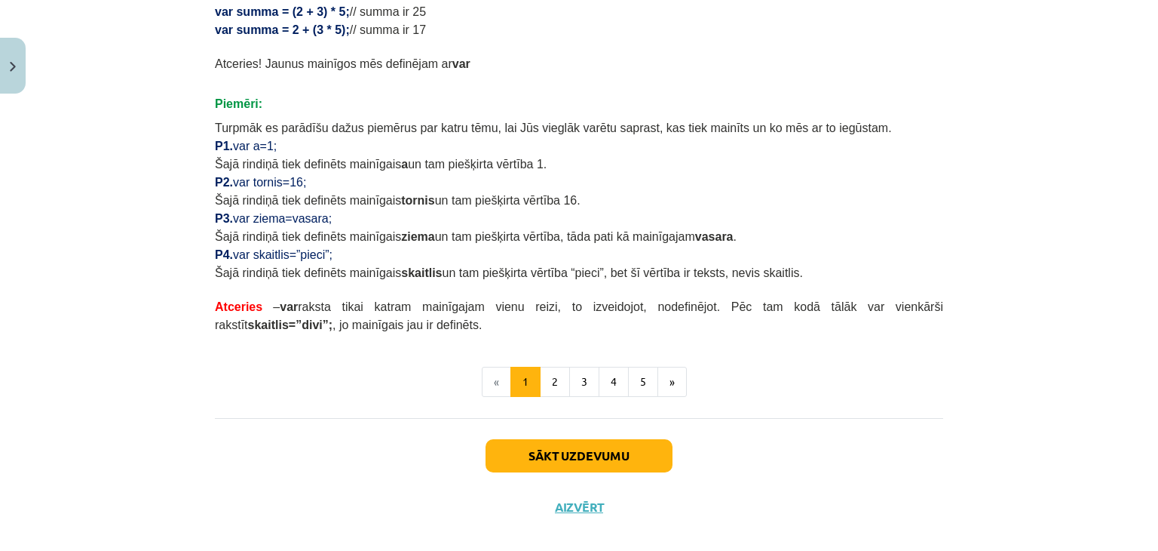
scroll to position [922, 0]
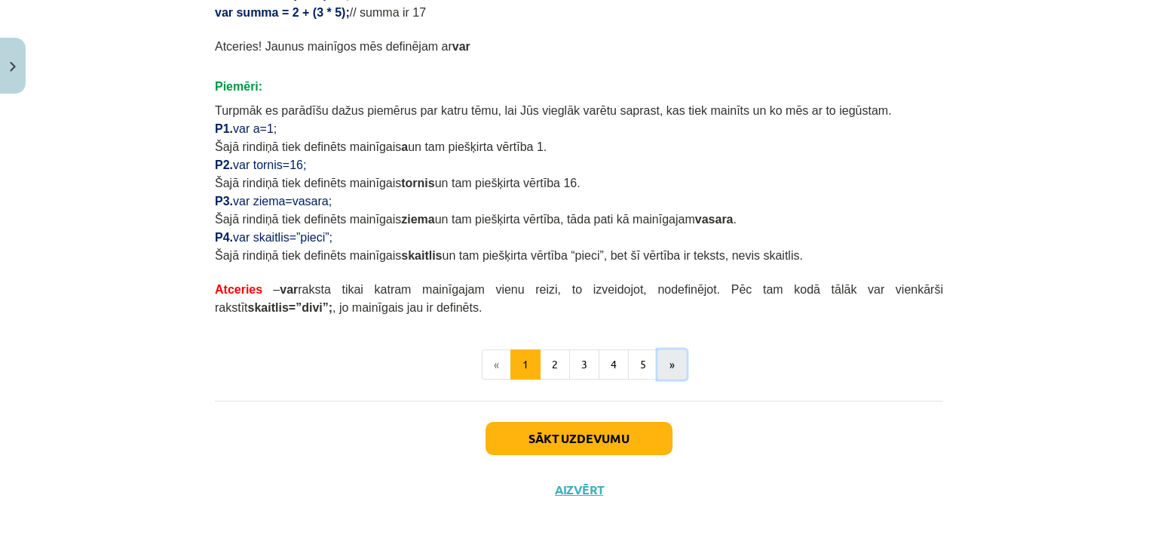
click at [664, 367] on button "»" at bounding box center [672, 364] width 29 height 30
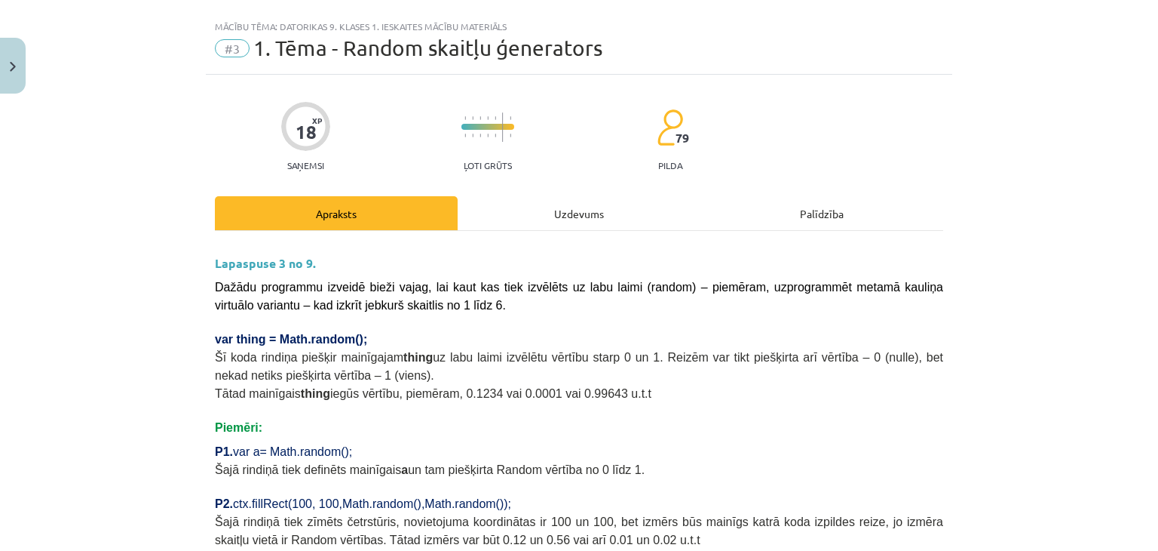
scroll to position [0, 0]
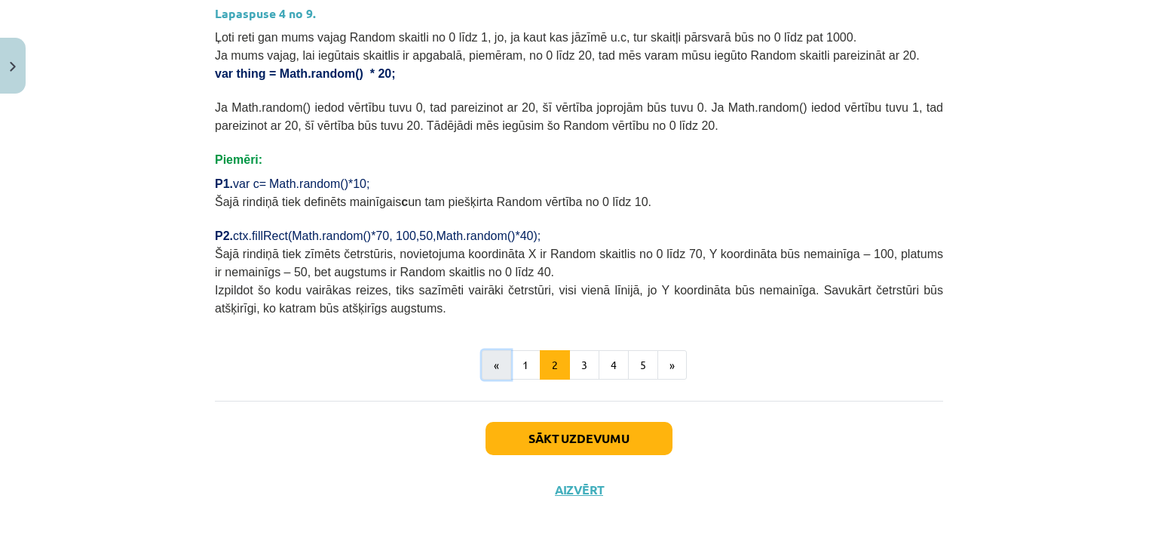
click at [493, 370] on button "«" at bounding box center [496, 365] width 29 height 30
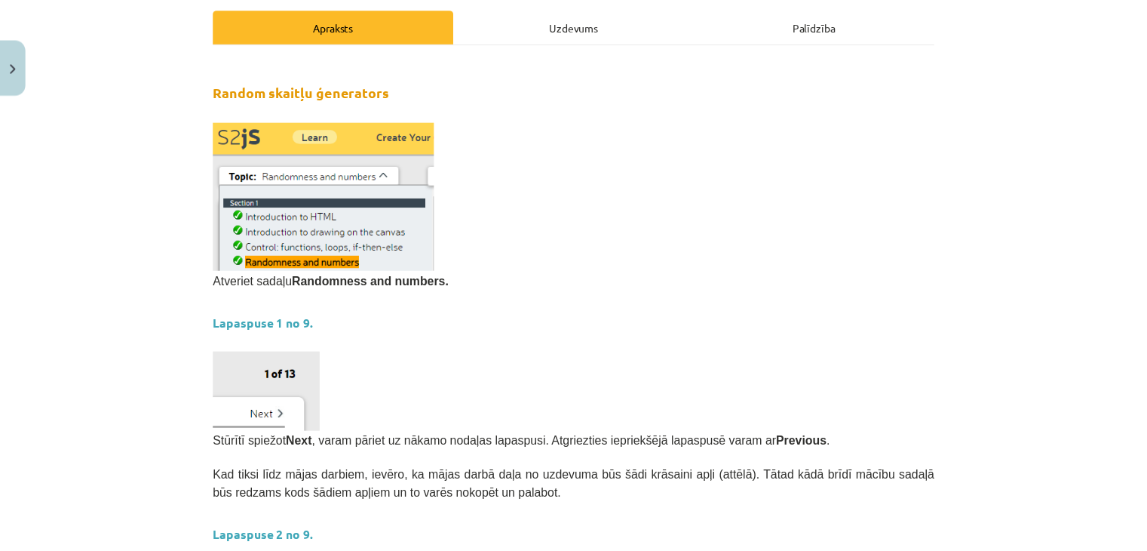
scroll to position [168, 0]
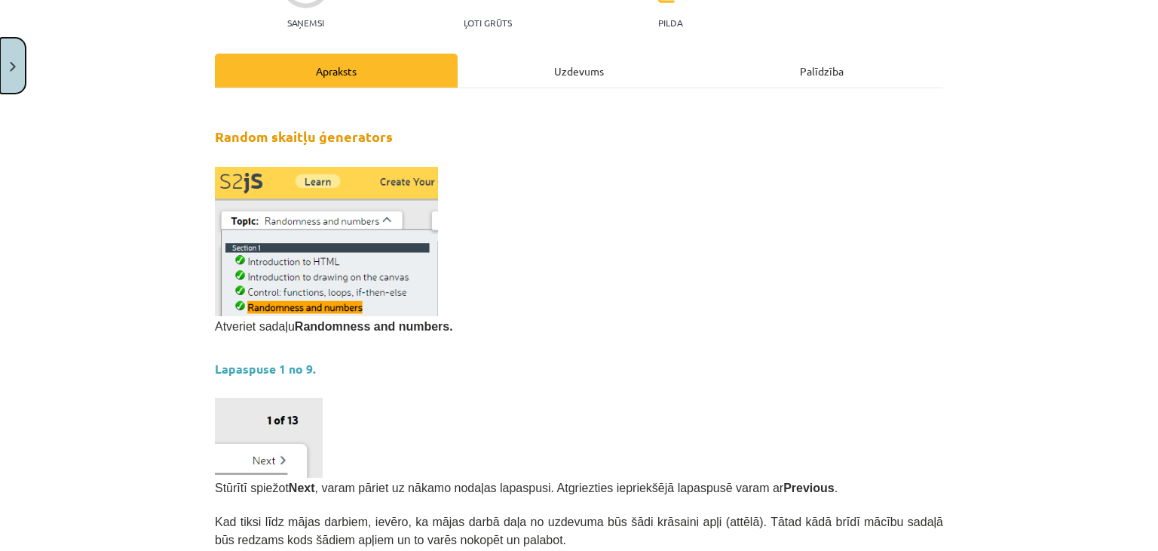
click at [20, 62] on button "Close" at bounding box center [13, 66] width 26 height 56
click at [81, 101] on div "Mācību tēma: Datorikas 9. klases 1. ieskaites mācību materiāls #3 1. Tēma - Ran…" at bounding box center [579, 275] width 1158 height 551
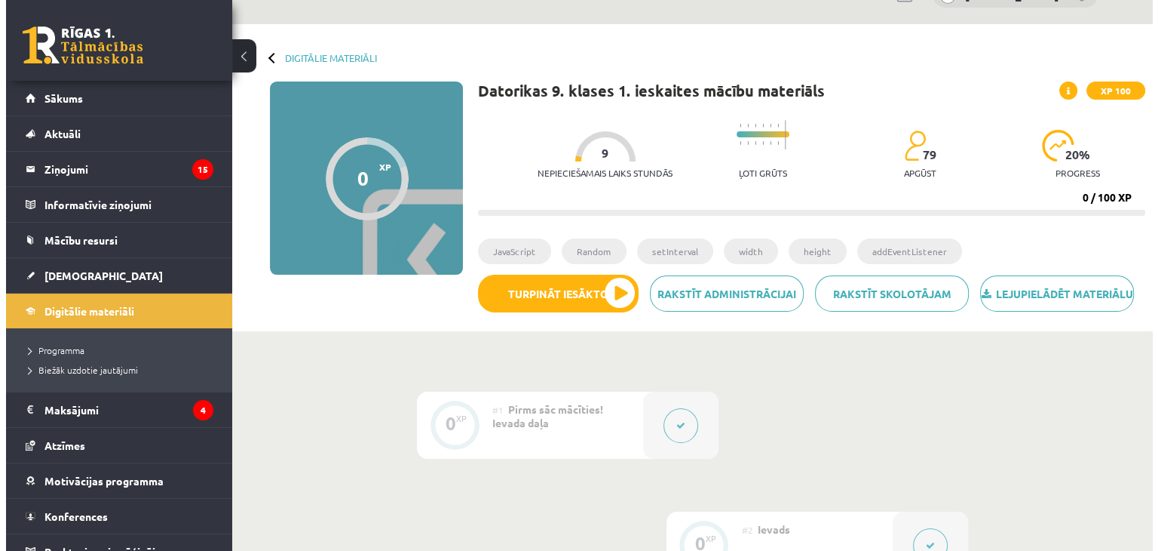
scroll to position [0, 0]
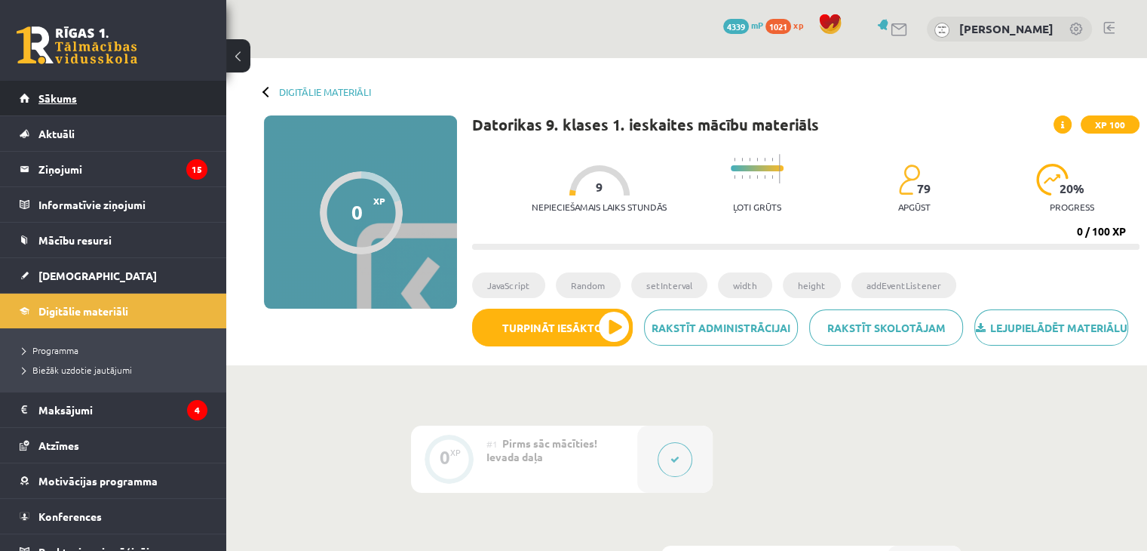
click at [91, 106] on link "Sākums" at bounding box center [114, 98] width 188 height 35
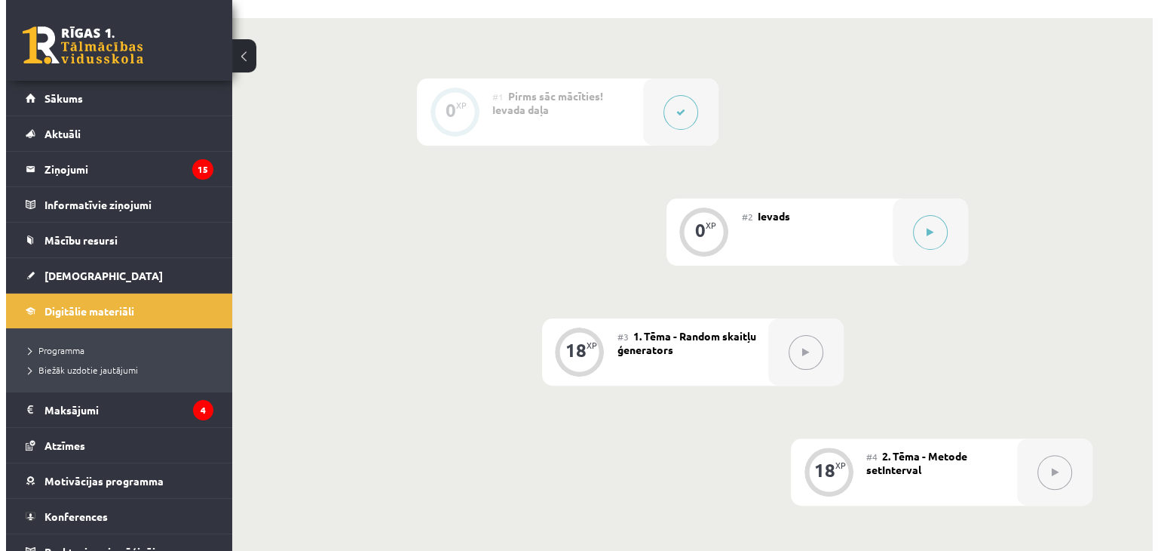
scroll to position [377, 0]
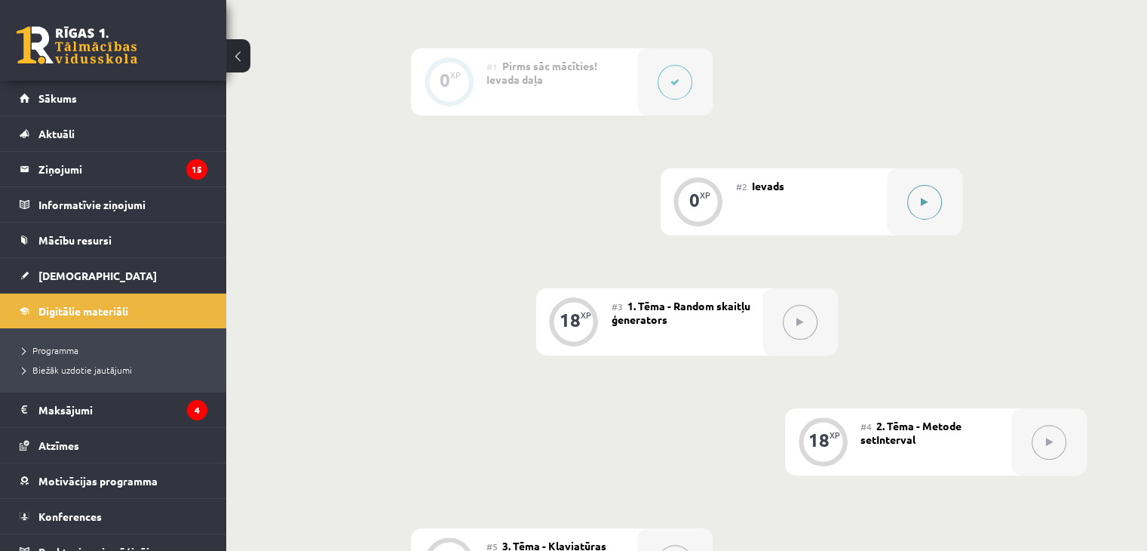
click at [922, 207] on icon at bounding box center [924, 202] width 7 height 9
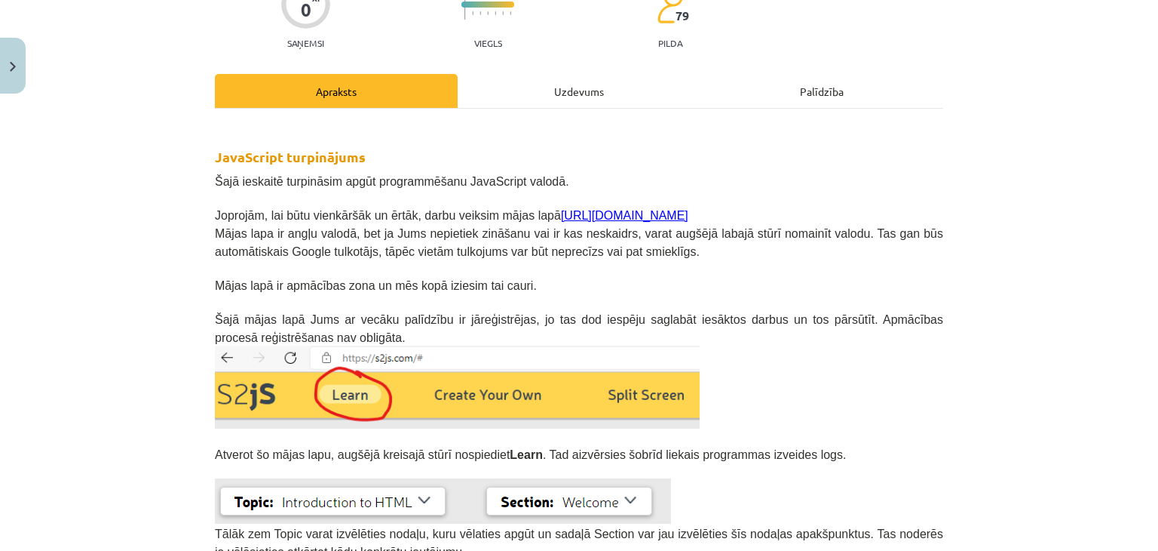
scroll to position [151, 0]
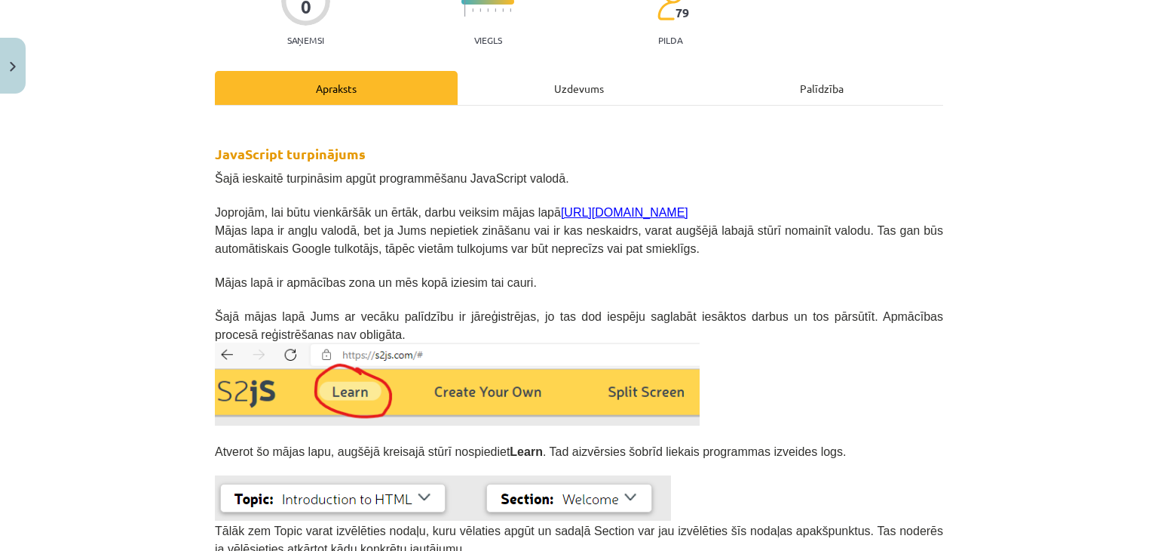
click at [561, 208] on link "[URL][DOMAIN_NAME]" at bounding box center [624, 212] width 127 height 13
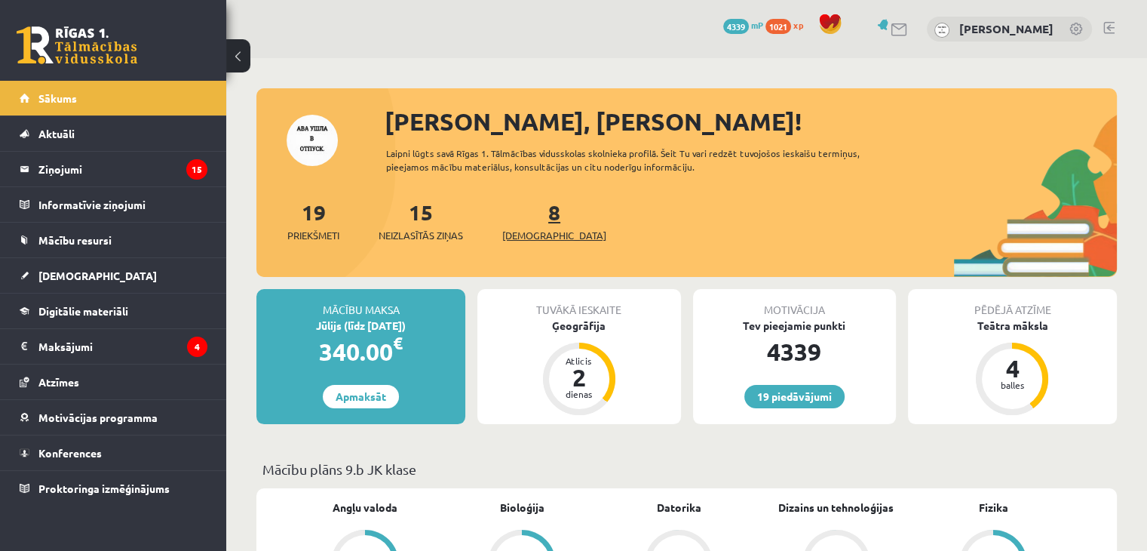
click at [521, 233] on span "[DEMOGRAPHIC_DATA]" at bounding box center [554, 235] width 104 height 15
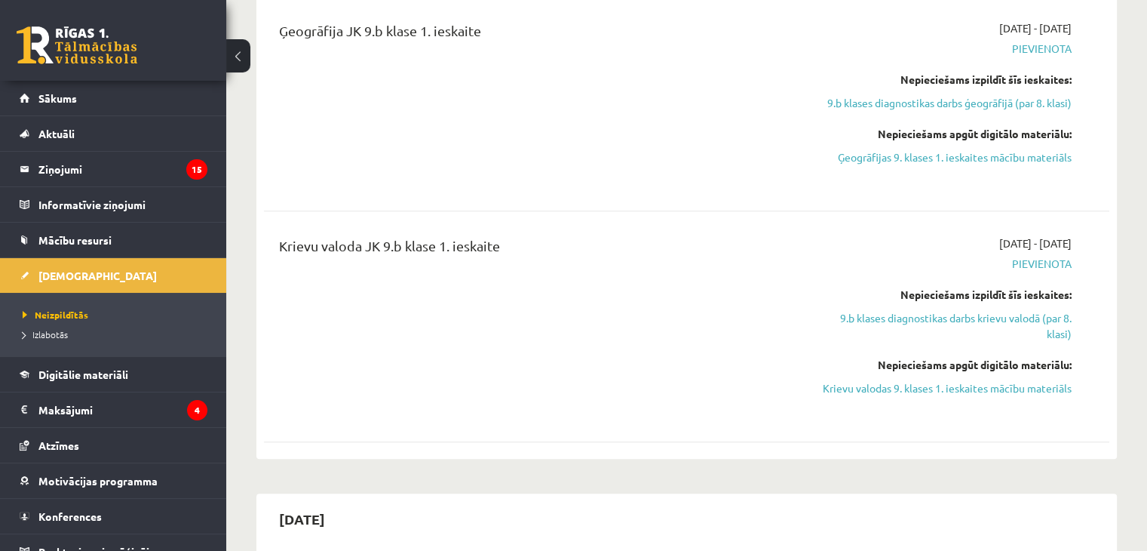
scroll to position [1282, 0]
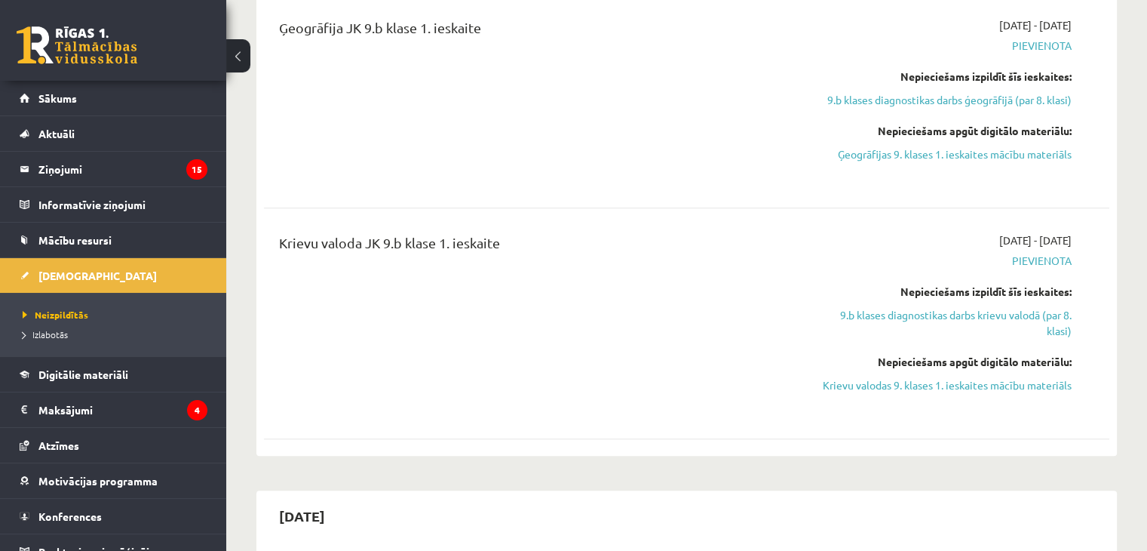
drag, startPoint x: 892, startPoint y: 402, endPoint x: 614, endPoint y: 85, distance: 421.6
click at [892, 393] on link "Krievu valodas 9. klases 1. ieskaites mācību materiāls" at bounding box center [947, 385] width 249 height 16
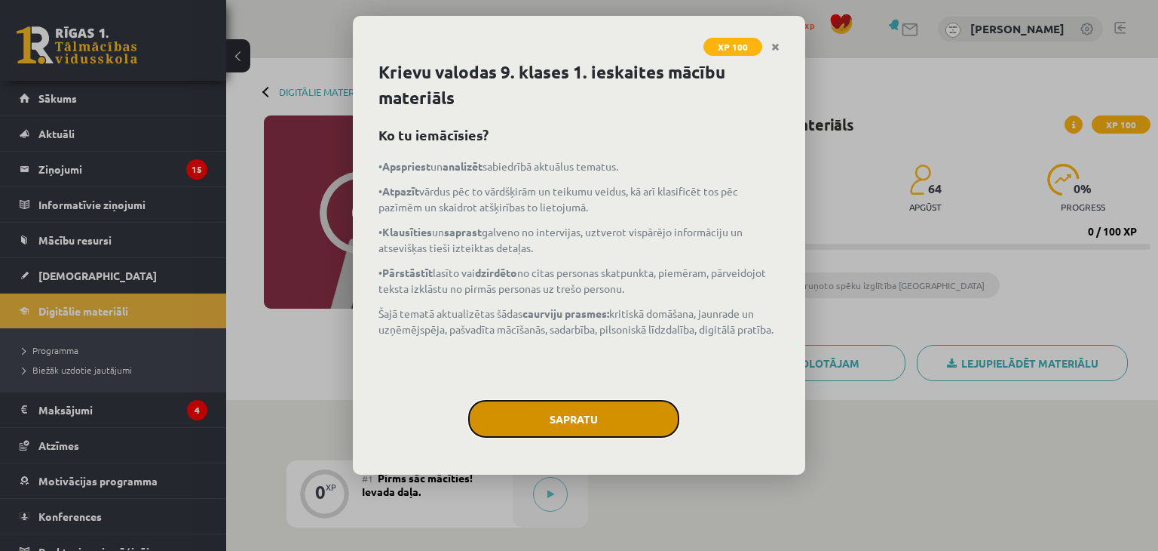
click at [557, 415] on button "Sapratu" at bounding box center [573, 419] width 211 height 38
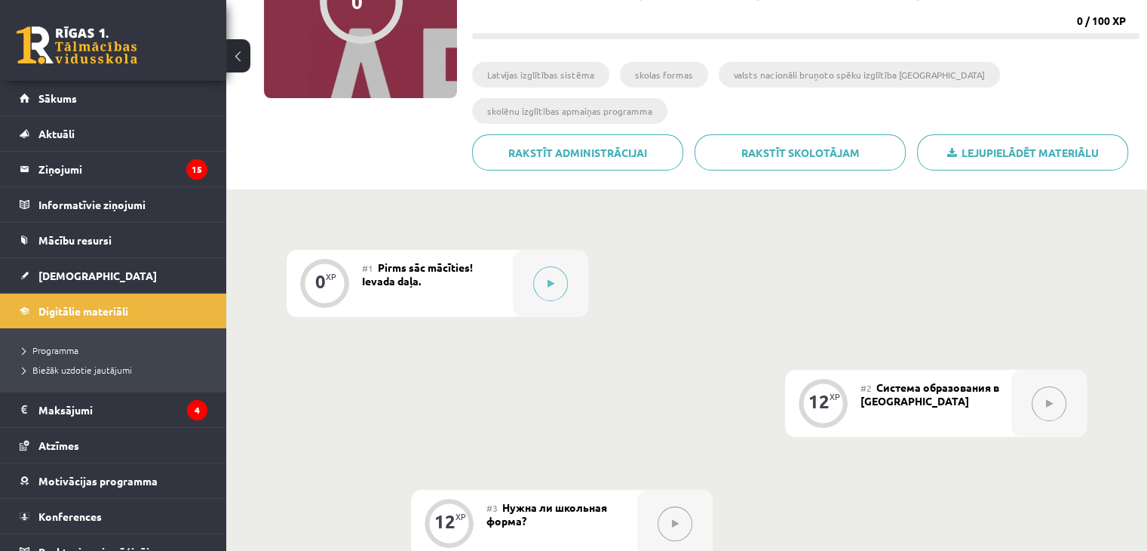
scroll to position [226, 0]
